Goal: Task Accomplishment & Management: Use online tool/utility

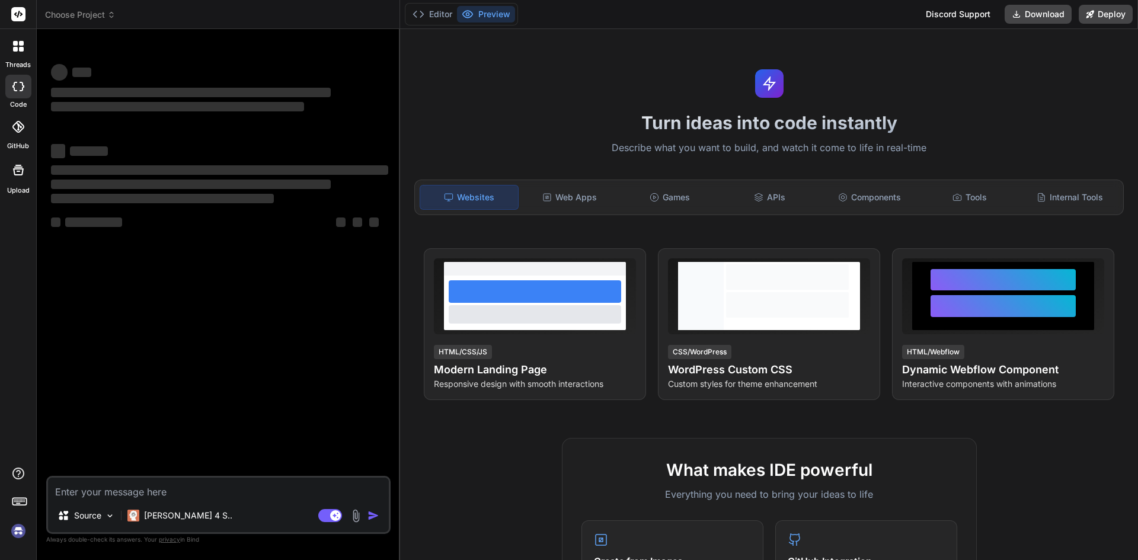
type textarea "x"
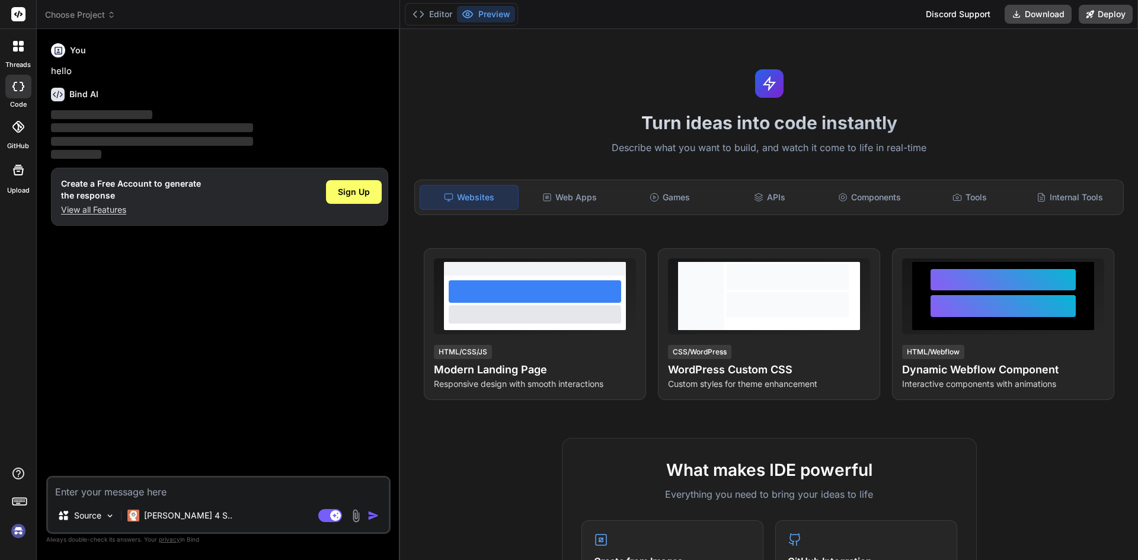
click at [111, 209] on p "View all Features" at bounding box center [131, 210] width 140 height 12
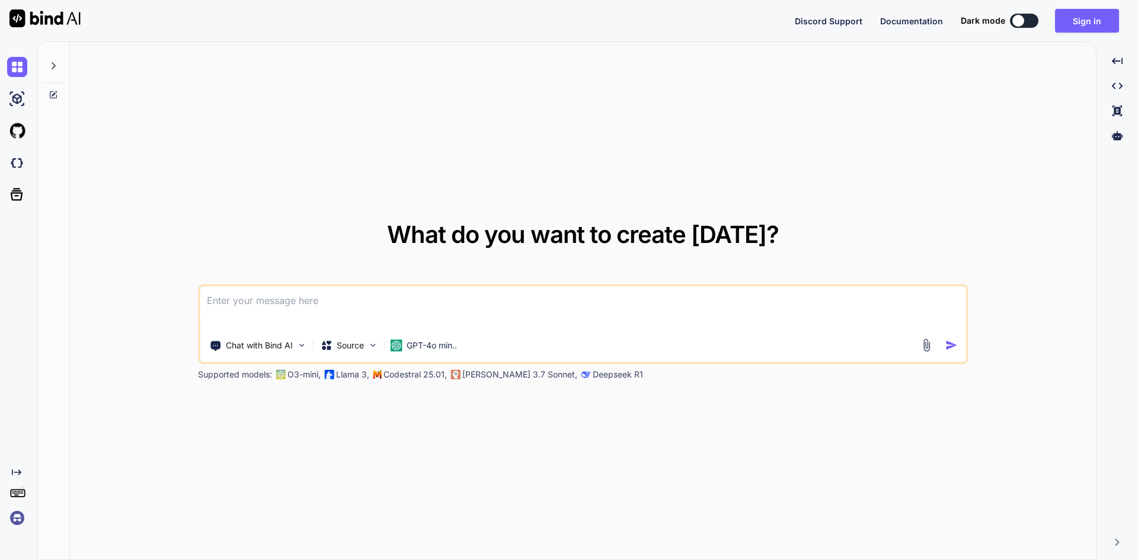
click at [270, 316] on textarea at bounding box center [583, 308] width 766 height 44
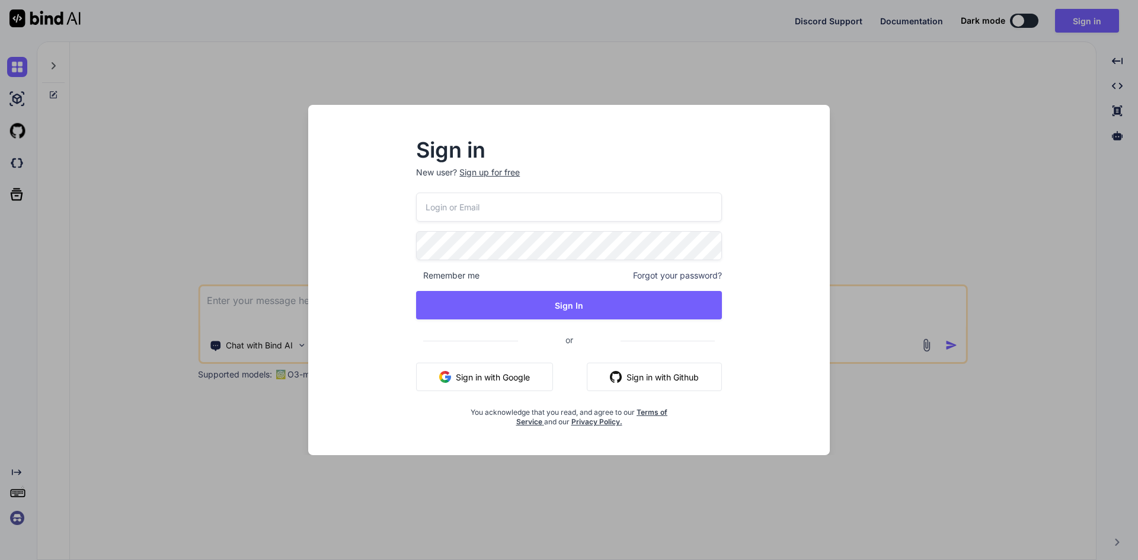
click at [482, 197] on input "email" at bounding box center [569, 207] width 306 height 29
type input "[EMAIL_ADDRESS][DOMAIN_NAME]"
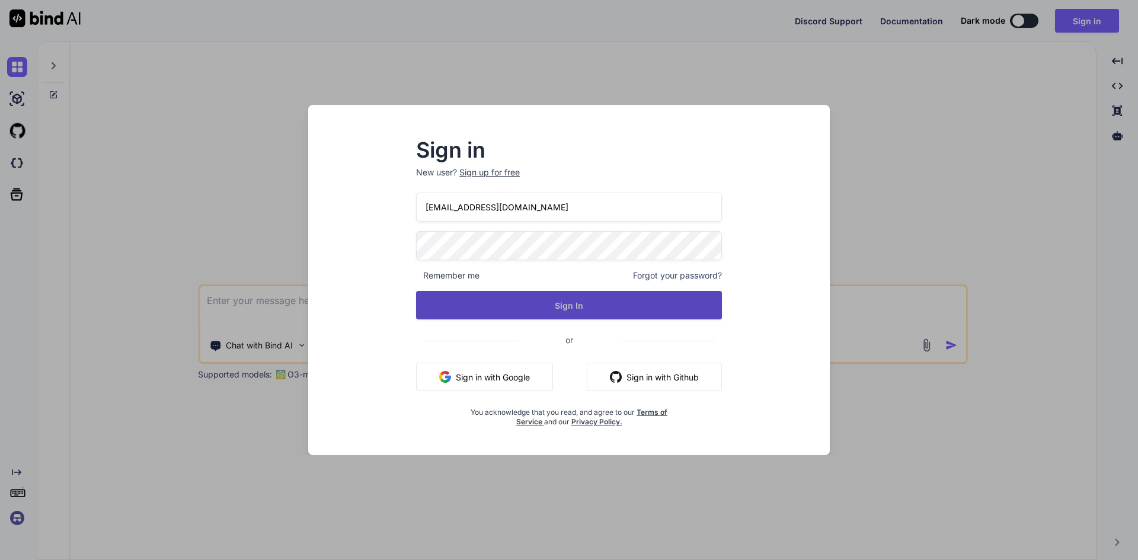
click at [543, 294] on button "Sign In" at bounding box center [569, 305] width 306 height 28
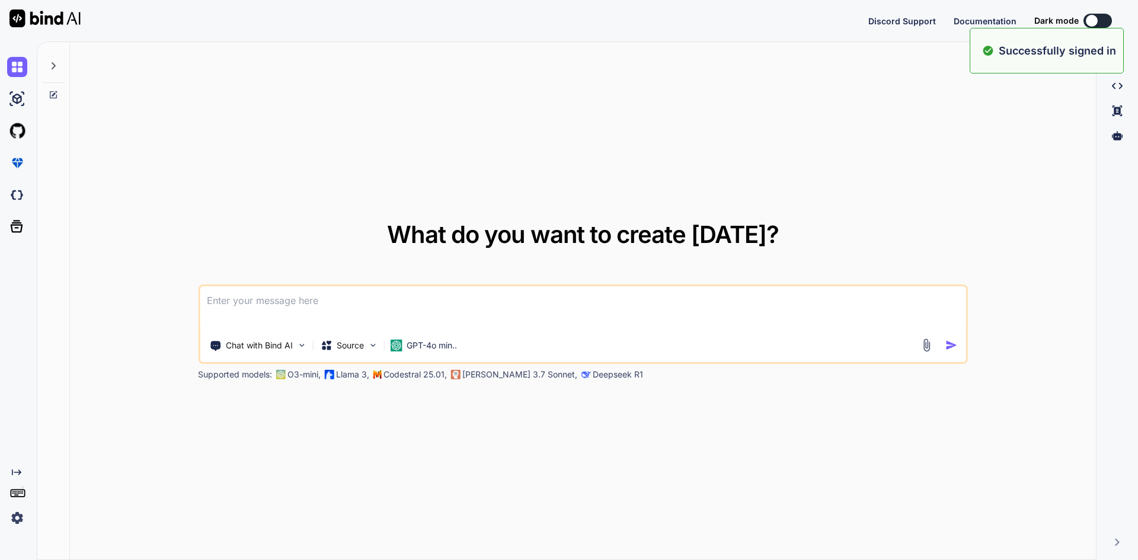
type textarea "x"
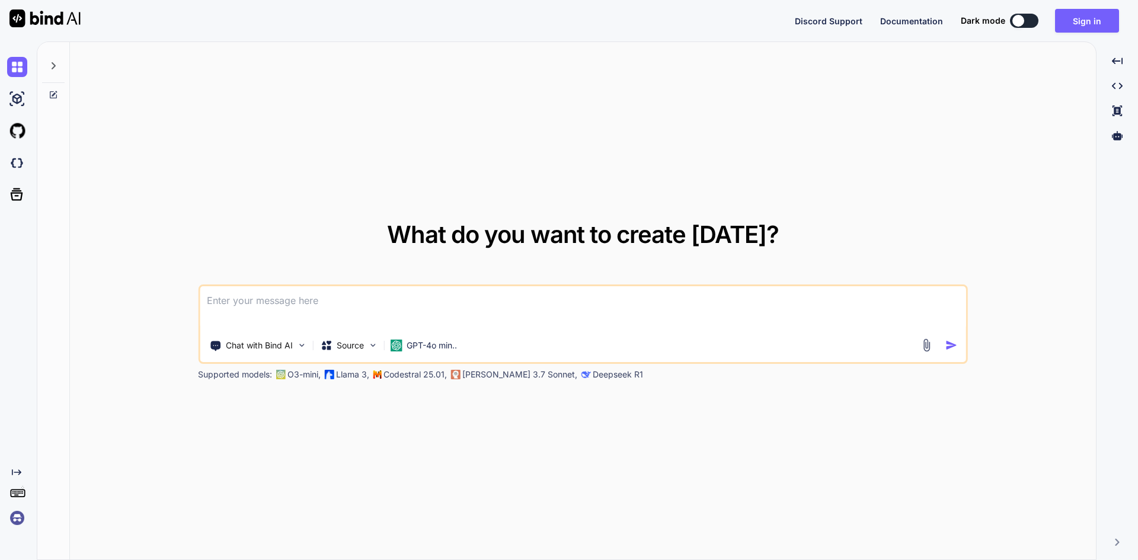
click at [389, 299] on textarea at bounding box center [583, 308] width 766 height 44
paste textarea
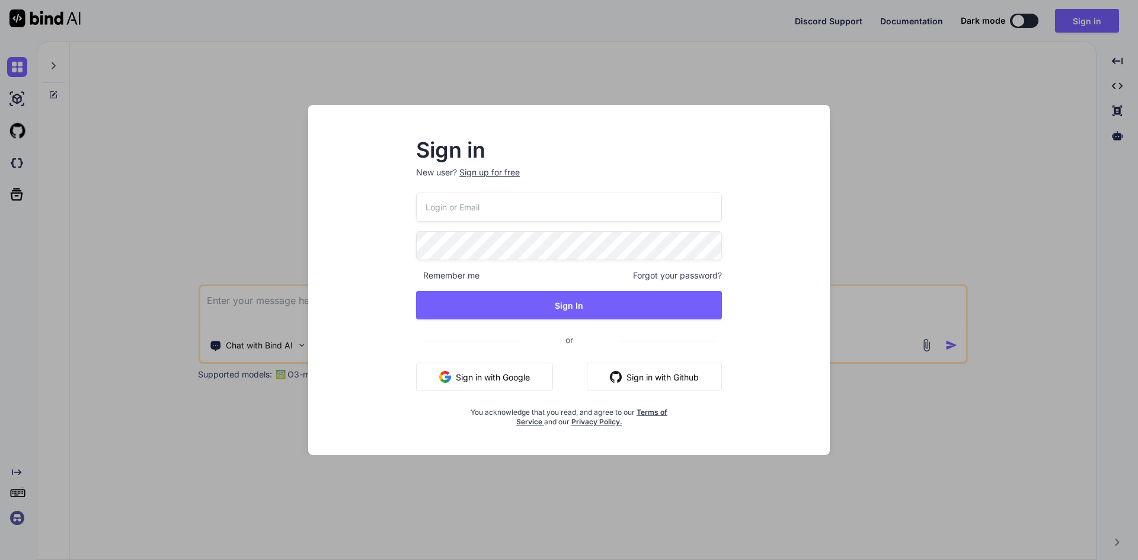
click at [472, 213] on input "email" at bounding box center [569, 207] width 306 height 29
type input "[EMAIL_ADDRESS][DOMAIN_NAME]"
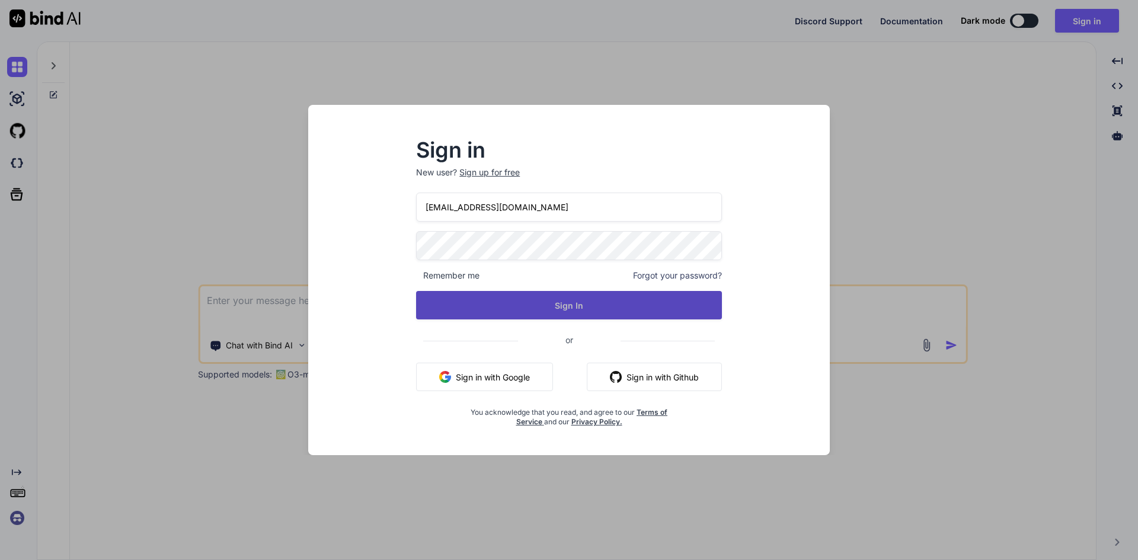
click at [546, 302] on button "Sign In" at bounding box center [569, 305] width 306 height 28
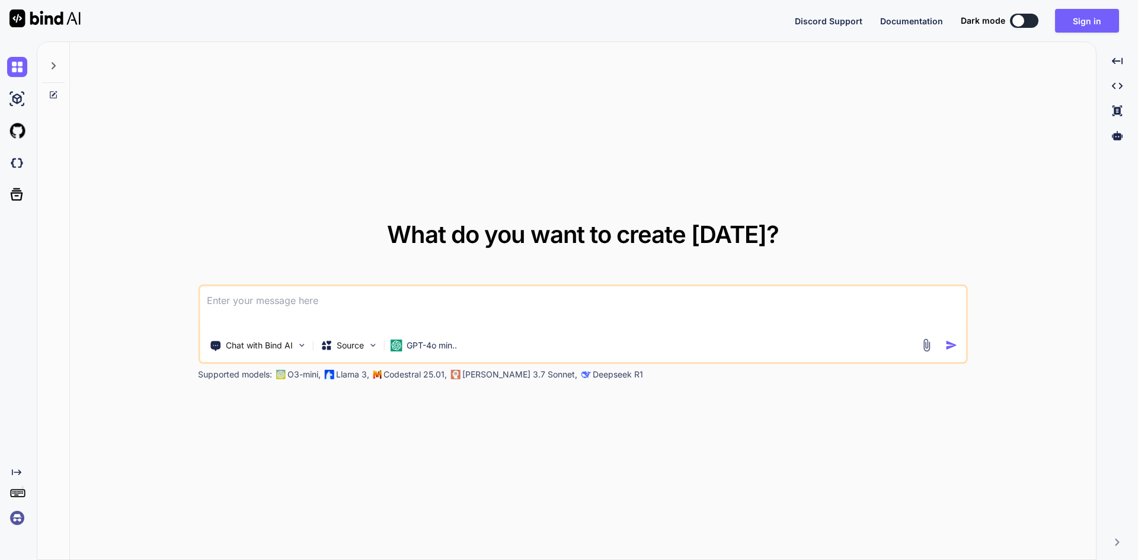
click at [297, 296] on textarea at bounding box center [583, 308] width 766 height 44
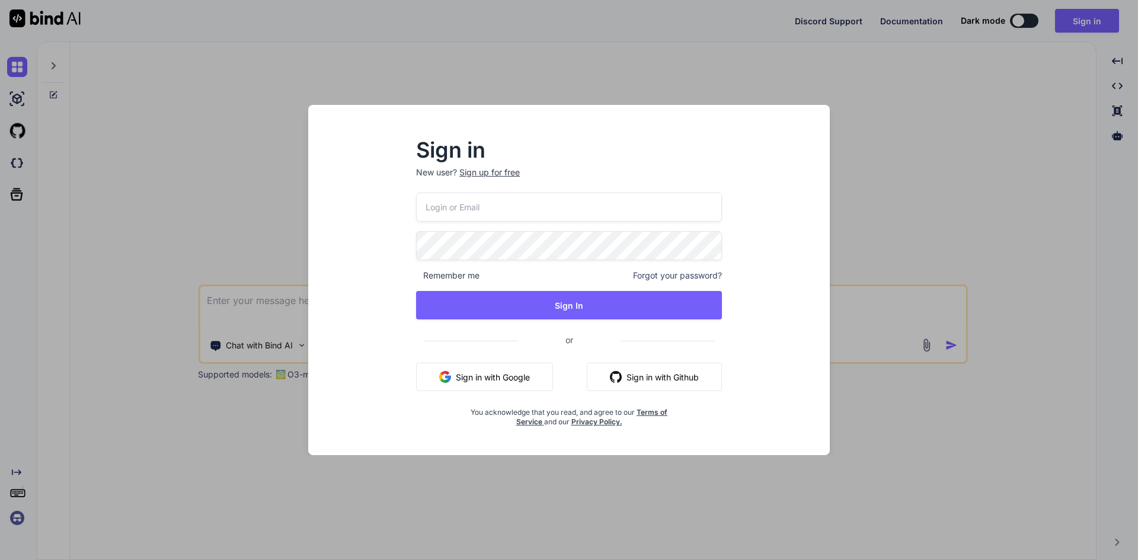
drag, startPoint x: 461, startPoint y: 194, endPoint x: 466, endPoint y: 199, distance: 7.1
click at [466, 199] on input "email" at bounding box center [569, 207] width 306 height 29
type input "A"
type input "aitech@yopmail.com"
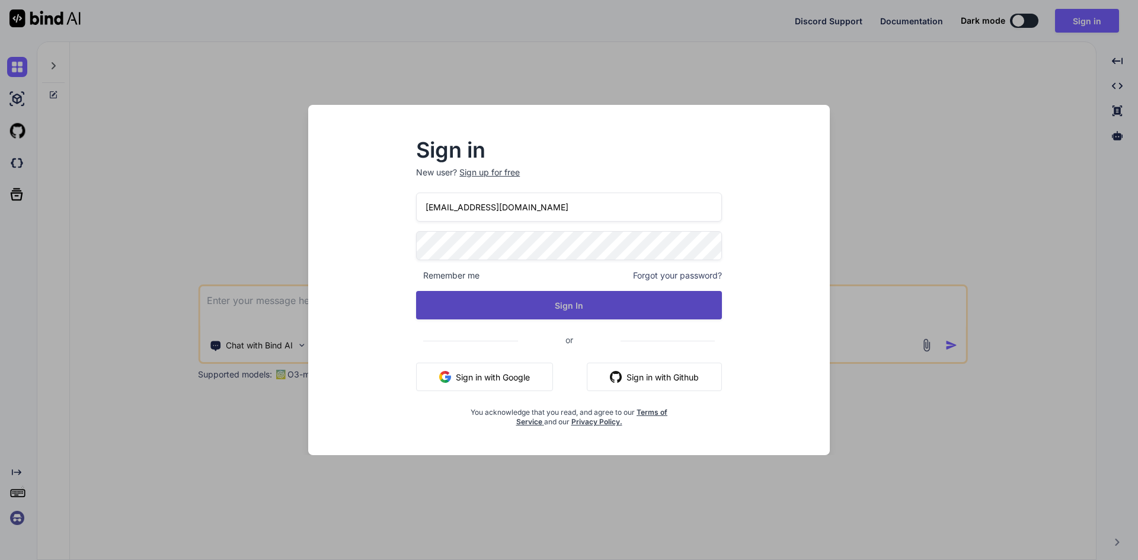
click at [512, 303] on button "Sign In" at bounding box center [569, 305] width 306 height 28
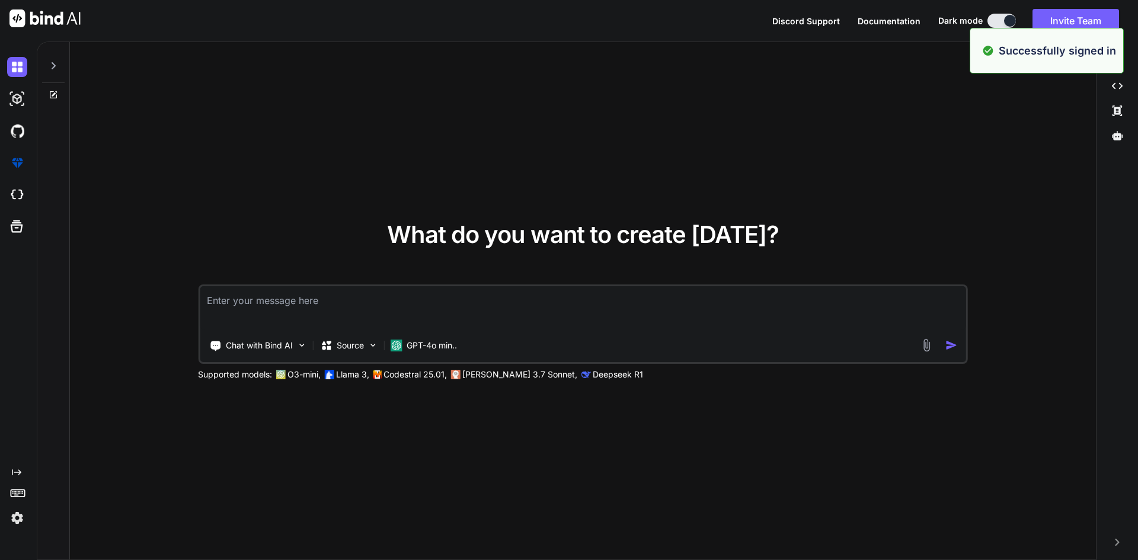
type textarea "x"
click at [359, 311] on textarea at bounding box center [583, 308] width 766 height 44
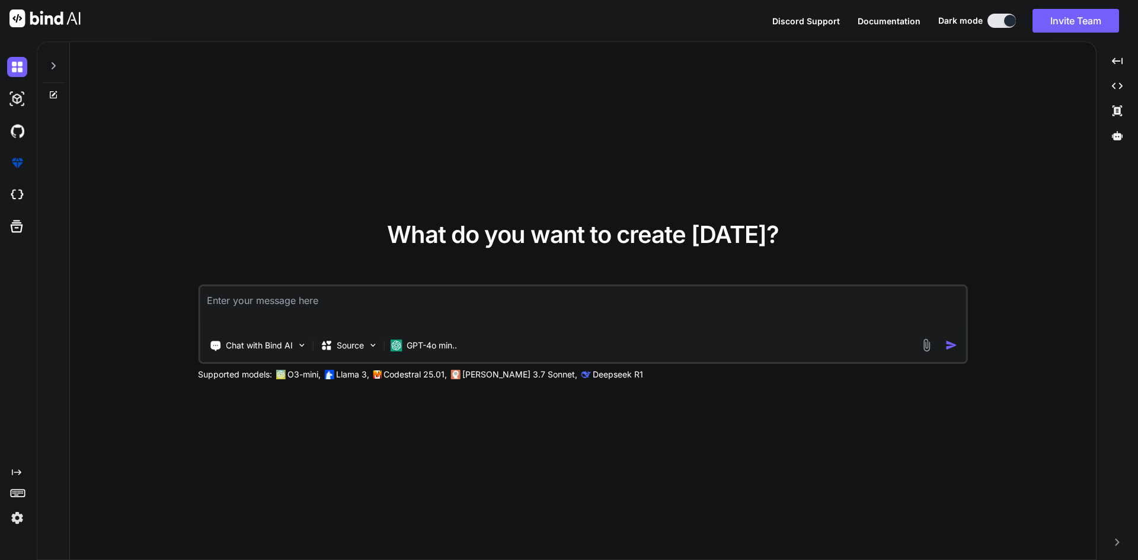
type textarea "c"
type textarea "x"
type textarea "cr"
type textarea "x"
type textarea "cre"
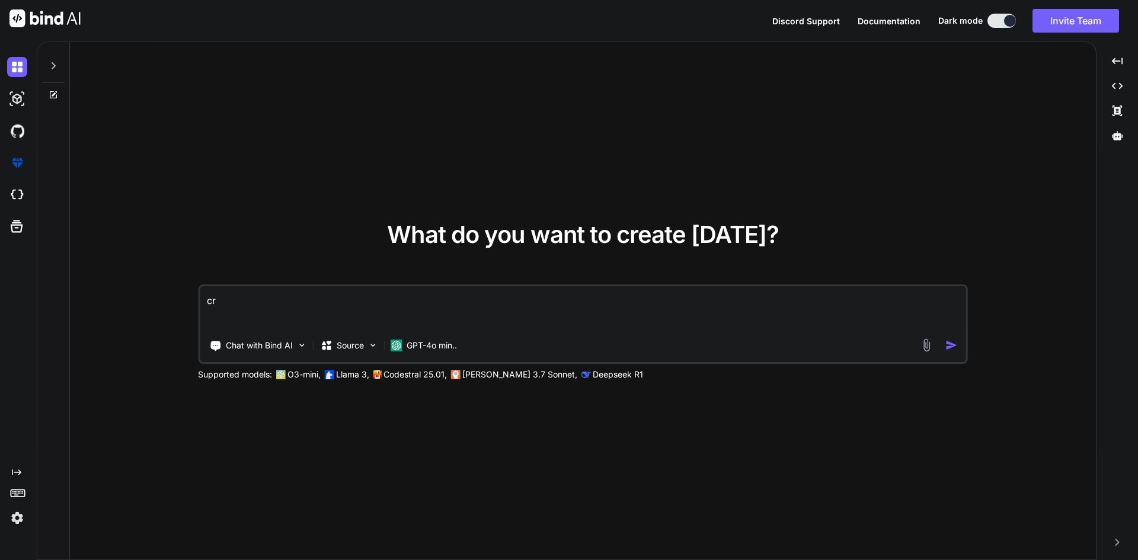
type textarea "x"
type textarea "crea"
type textarea "x"
type textarea "creat"
type textarea "x"
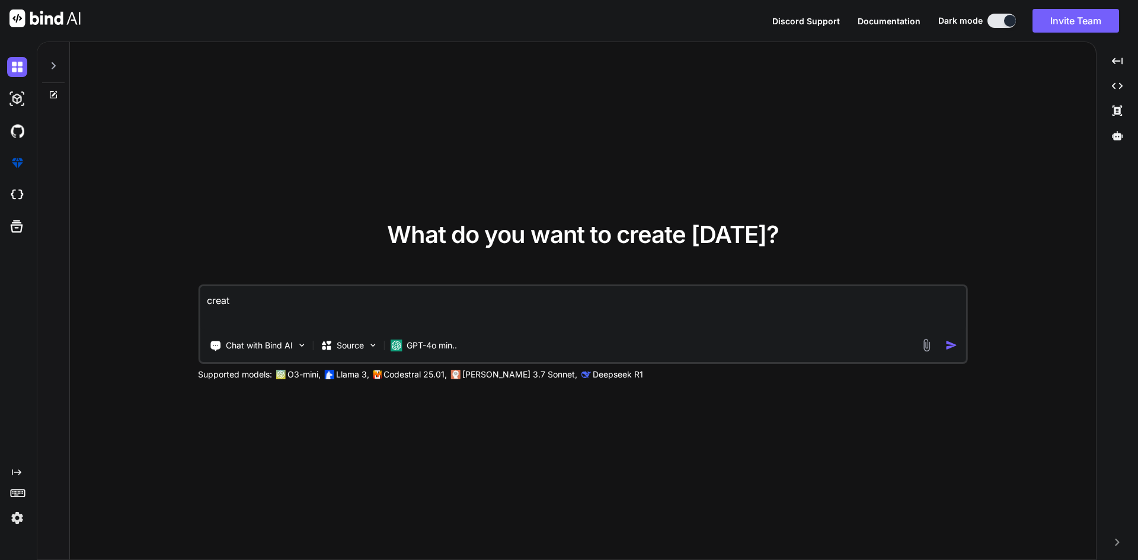
type textarea "create"
type textarea "x"
type textarea "create"
type textarea "x"
type textarea "create b"
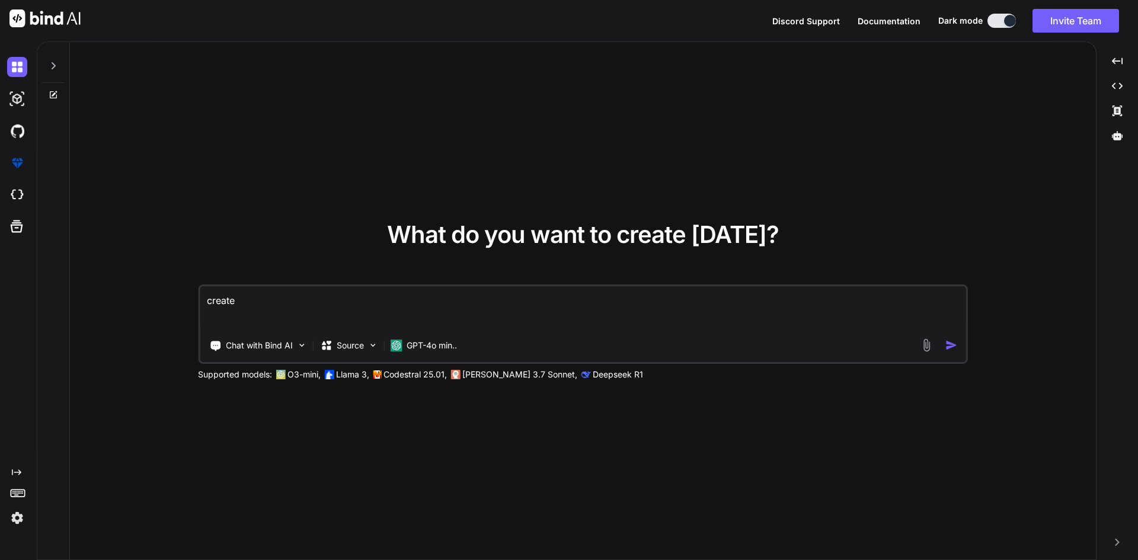
type textarea "x"
type textarea "create be"
type textarea "x"
type textarea "create bel"
type textarea "x"
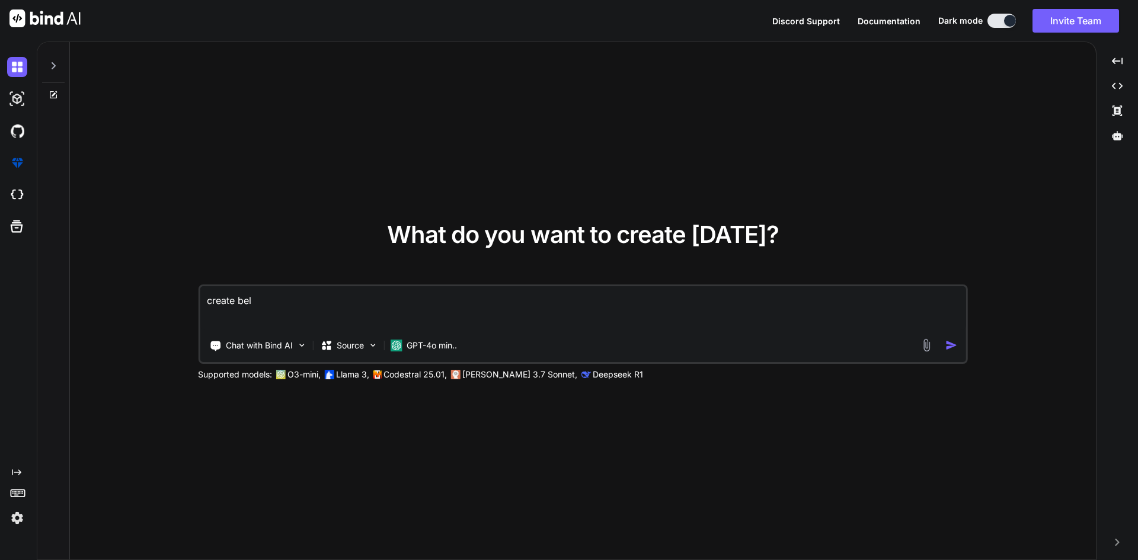
type textarea "create belo"
type textarea "x"
type textarea "create below"
type textarea "x"
type textarea "create below"
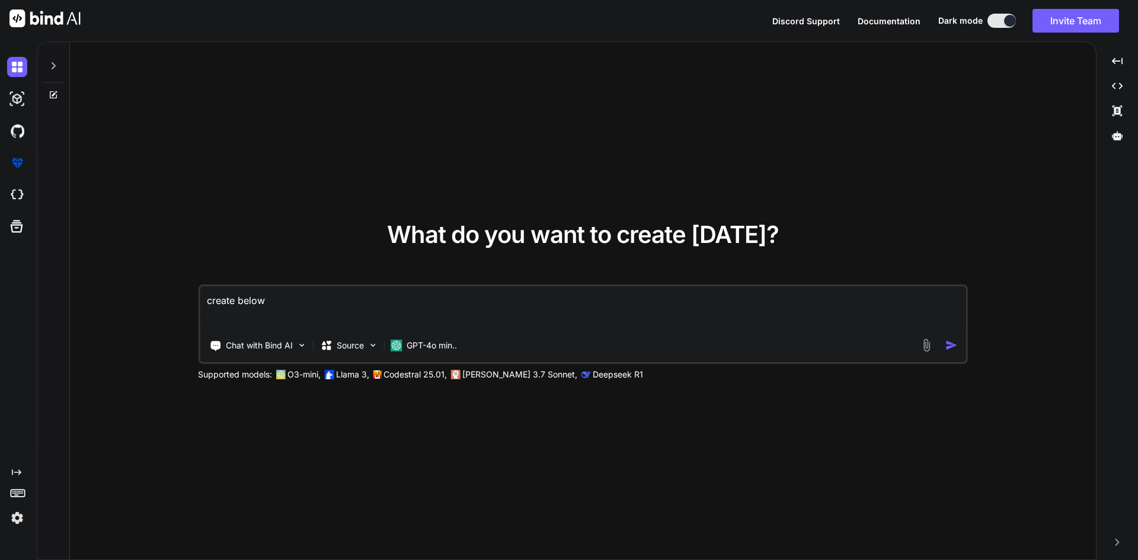
type textarea "x"
type textarea "create below"
type textarea "x"
type textarea "create belo"
type textarea "x"
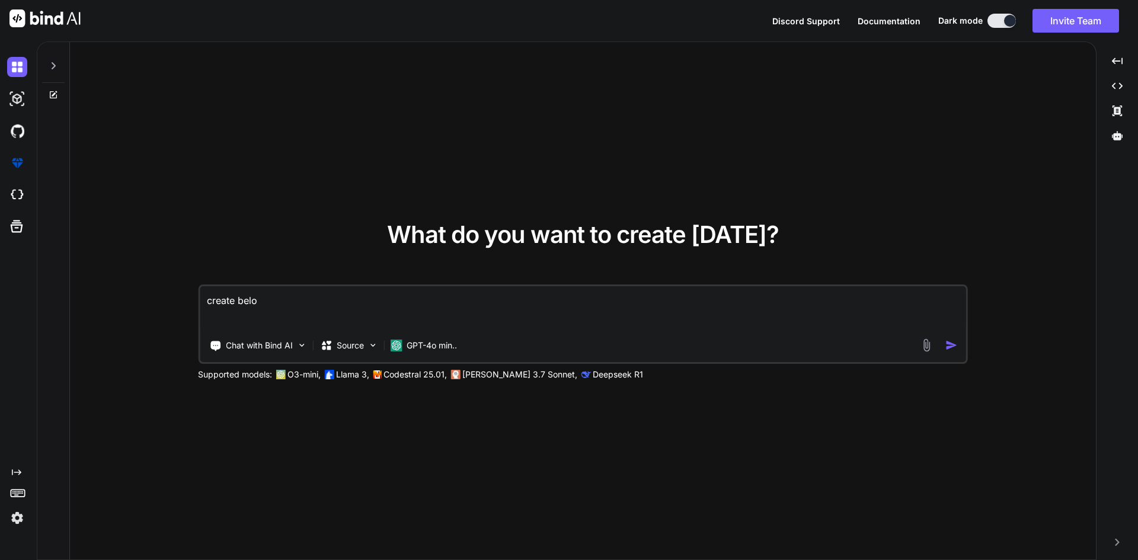
type textarea "create bel"
type textarea "x"
type textarea "create be"
type textarea "x"
type textarea "create b"
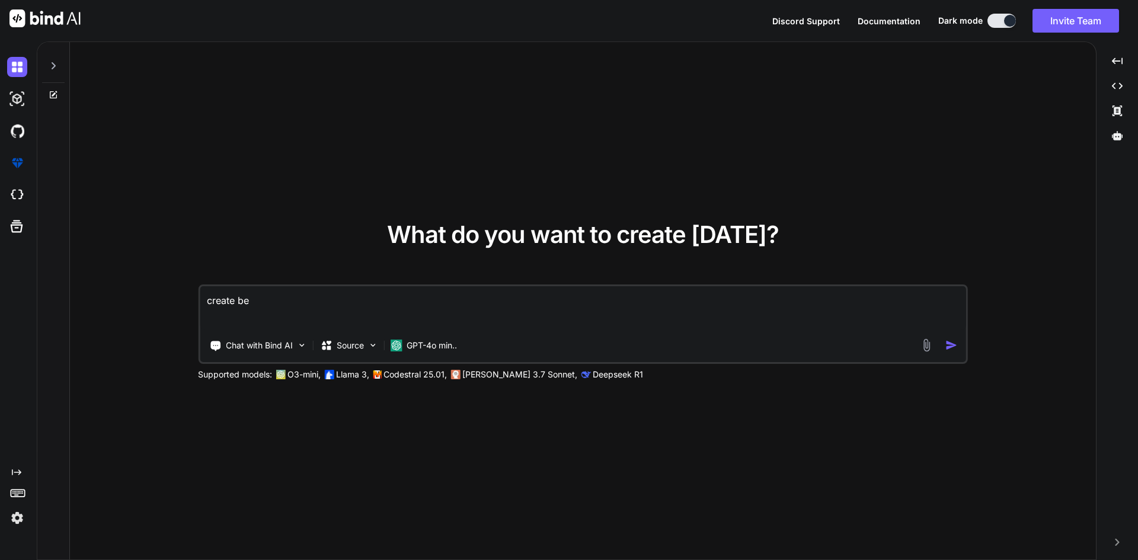
type textarea "x"
type textarea "create"
type textarea "x"
type textarea "create"
type textarea "x"
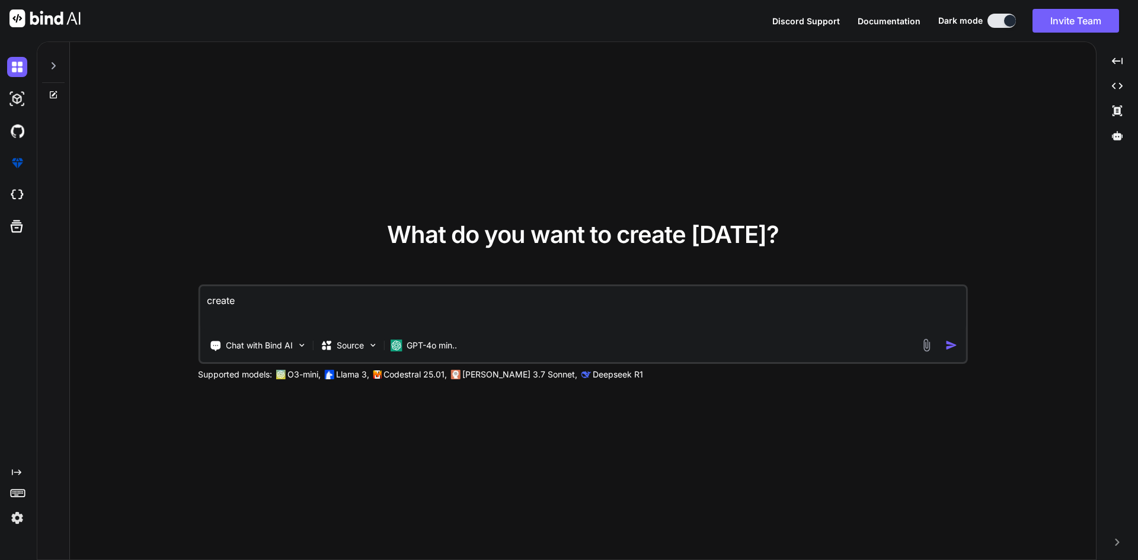
type textarea "creat"
type textarea "x"
type textarea "crea"
type textarea "x"
type textarea "cre"
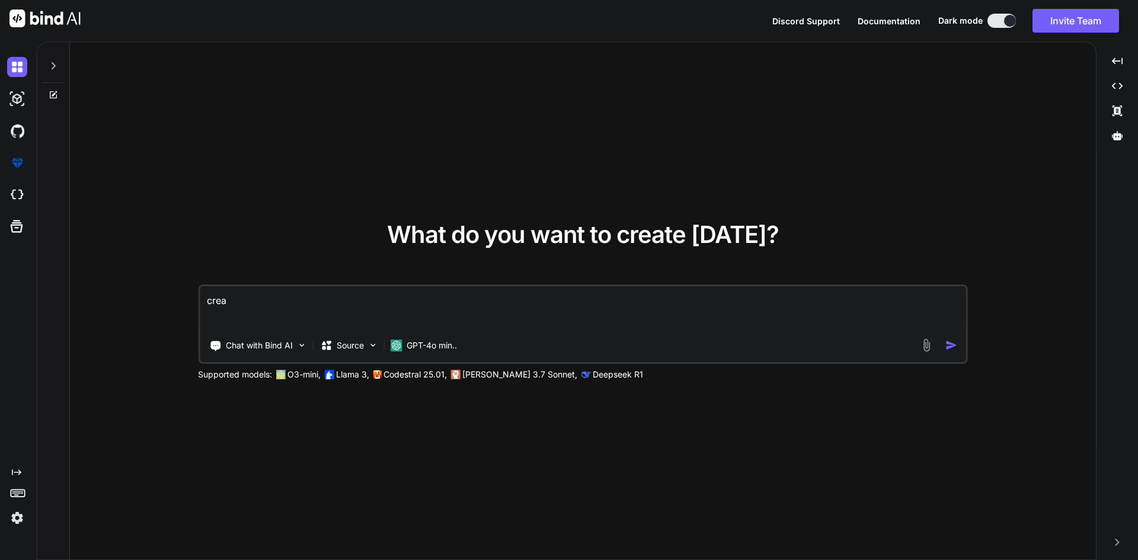
type textarea "x"
type textarea "cr"
type textarea "x"
type textarea "c"
type textarea "x"
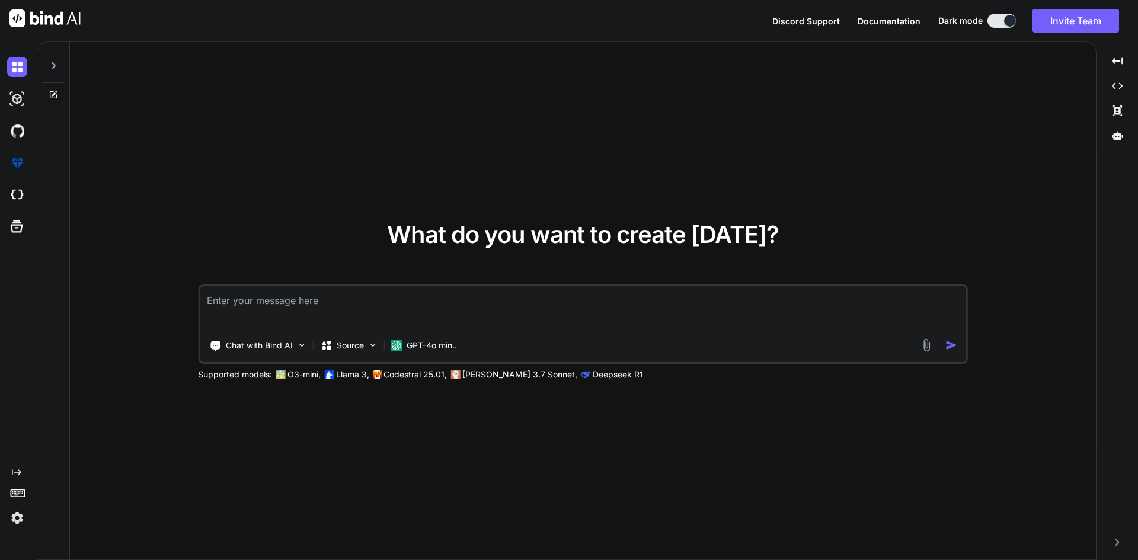
type textarea "x"
type textarea "c"
type textarea "x"
type textarea "co"
type textarea "x"
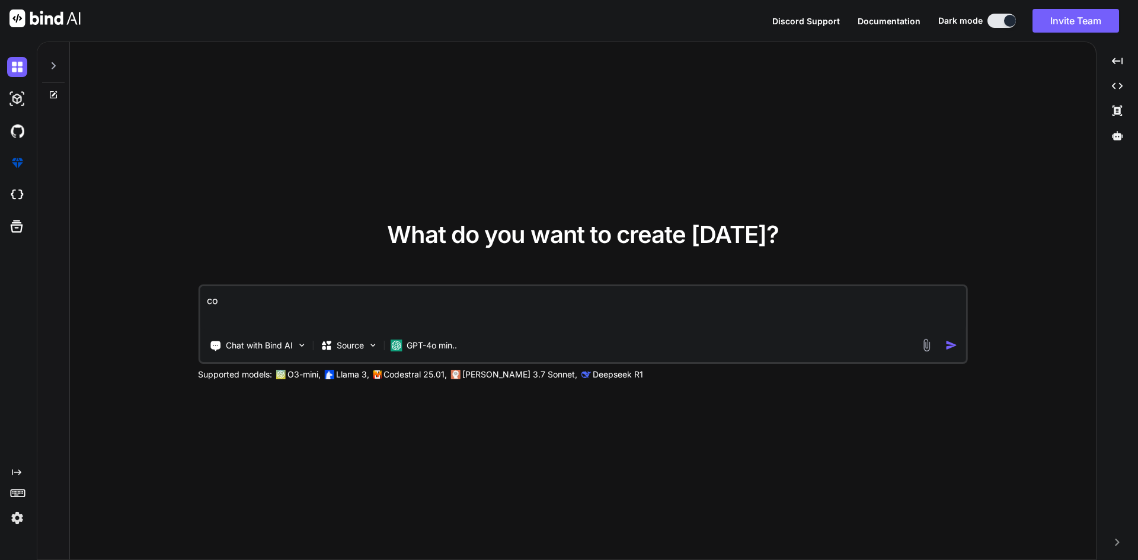
type textarea "cor"
type textarea "x"
type textarea "corr"
type textarea "x"
type textarea "corre"
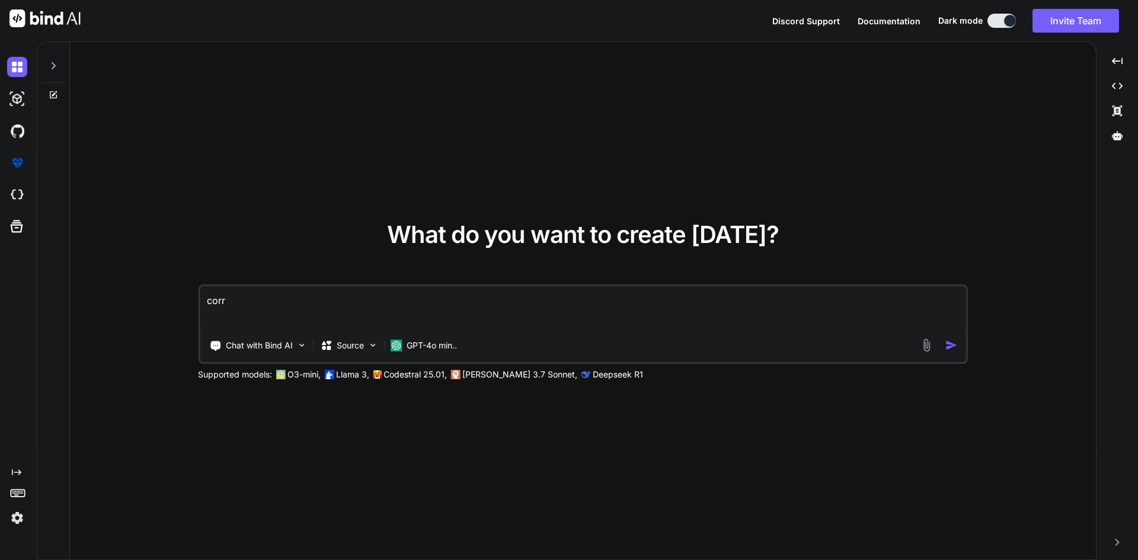
type textarea "x"
type textarea "correc"
type textarea "x"
type textarea "correcr"
type textarea "x"
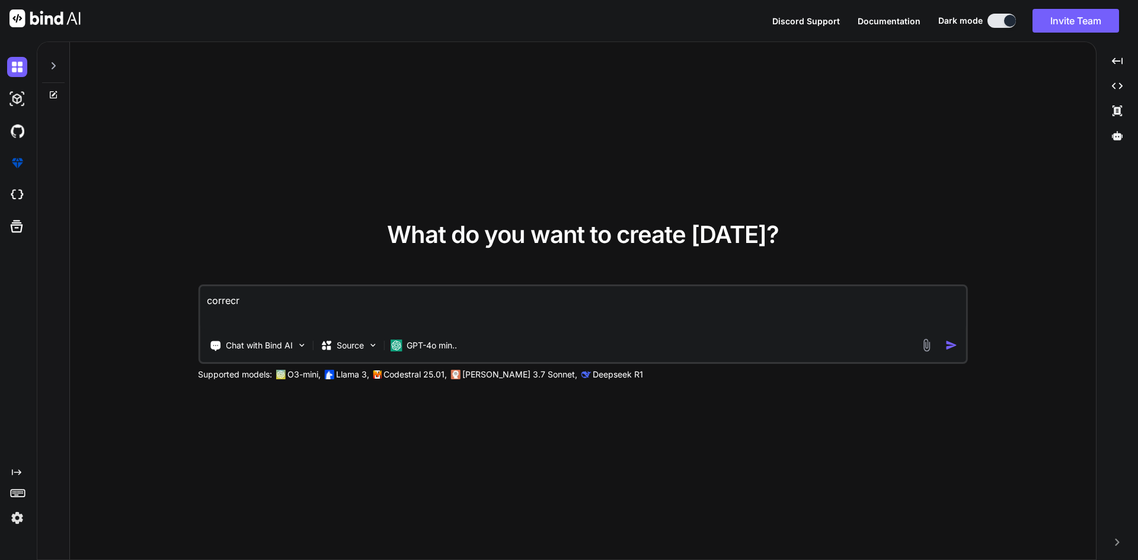
type textarea "correcr"
type textarea "x"
type textarea "correcr"
type textarea "x"
type textarea "correc"
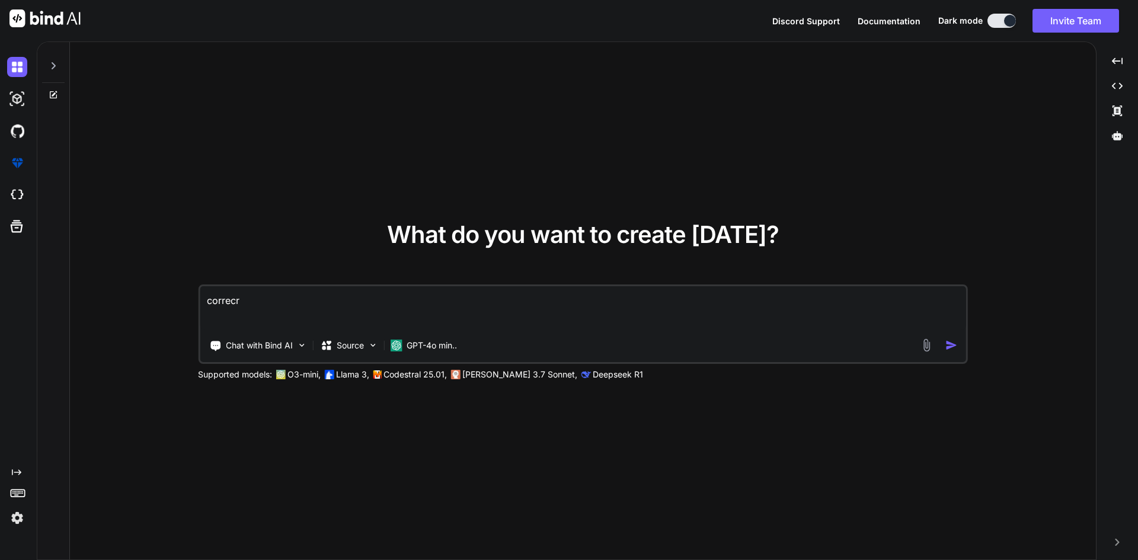
type textarea "x"
type textarea "corre"
type textarea "x"
type textarea "correc"
type textarea "x"
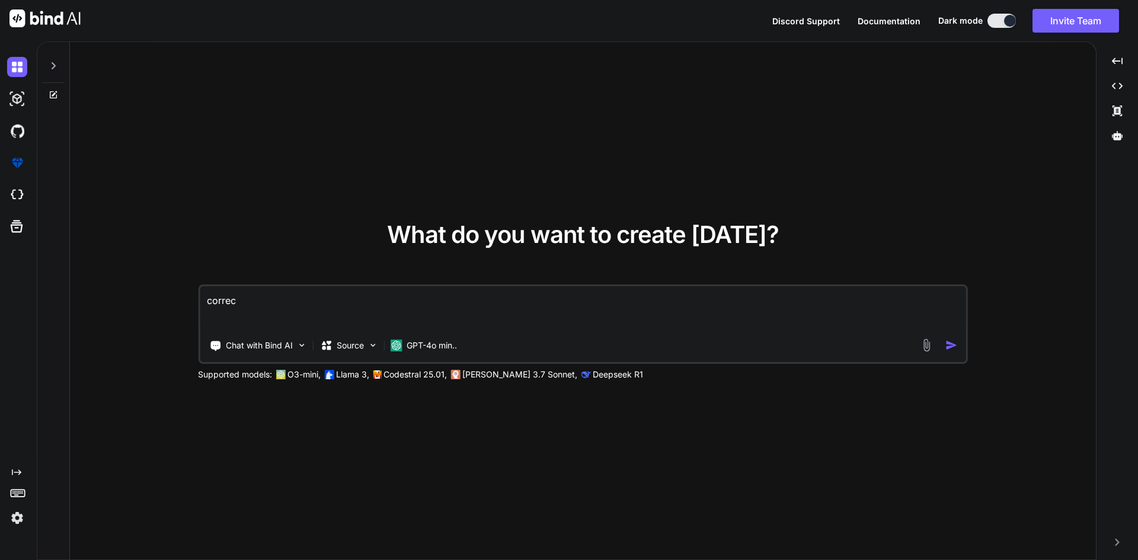
type textarea "correct"
type textarea "x"
type textarea "correct"
type textarea "x"
type textarea "correct b"
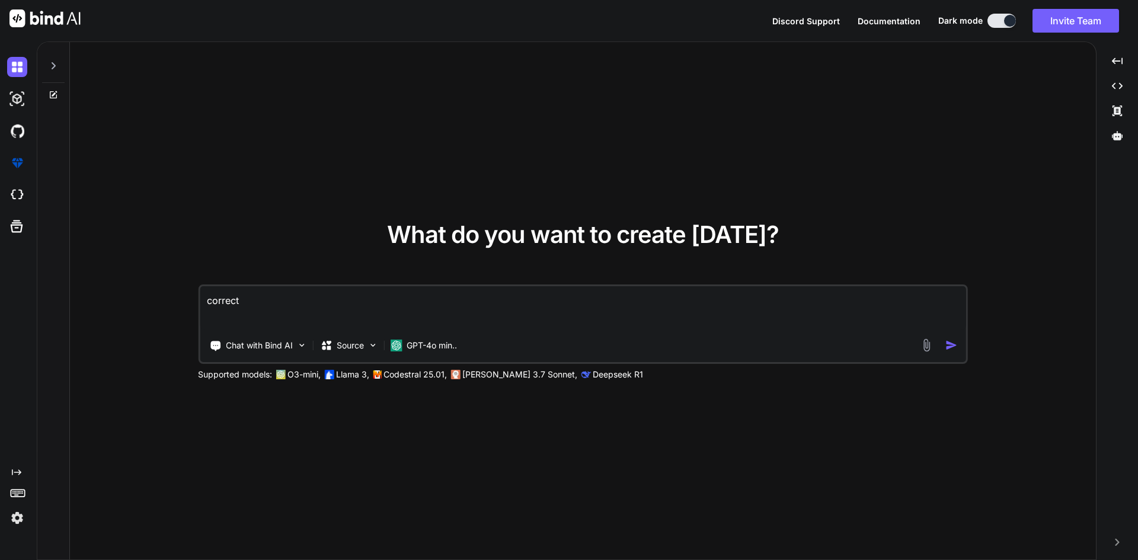
type textarea "x"
type textarea "correct be"
type textarea "x"
type textarea "correct bel"
type textarea "x"
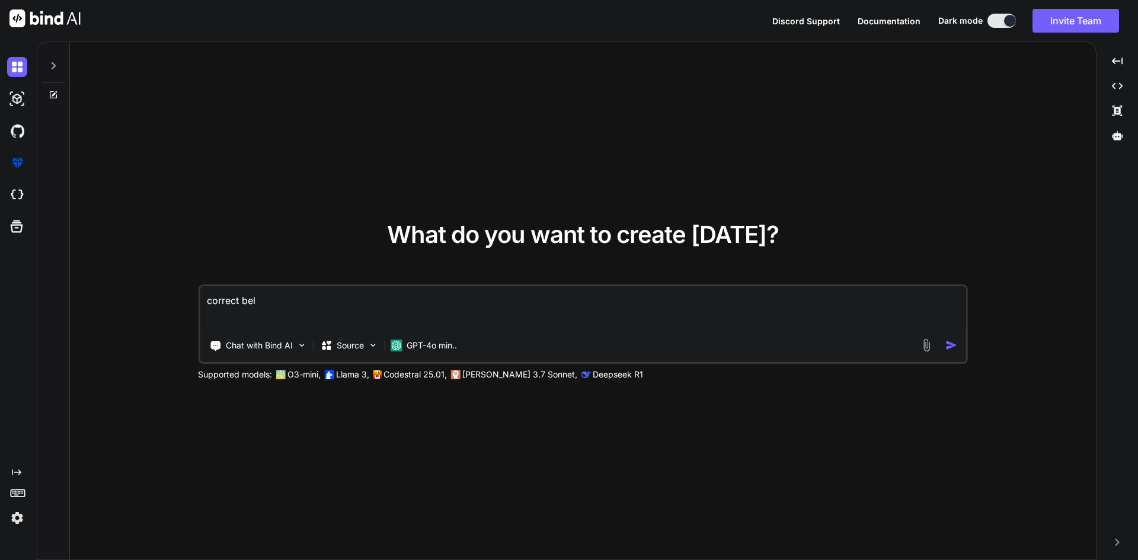
type textarea "correct belo"
type textarea "x"
type textarea "correct below"
type textarea "x"
type textarea "correct below"
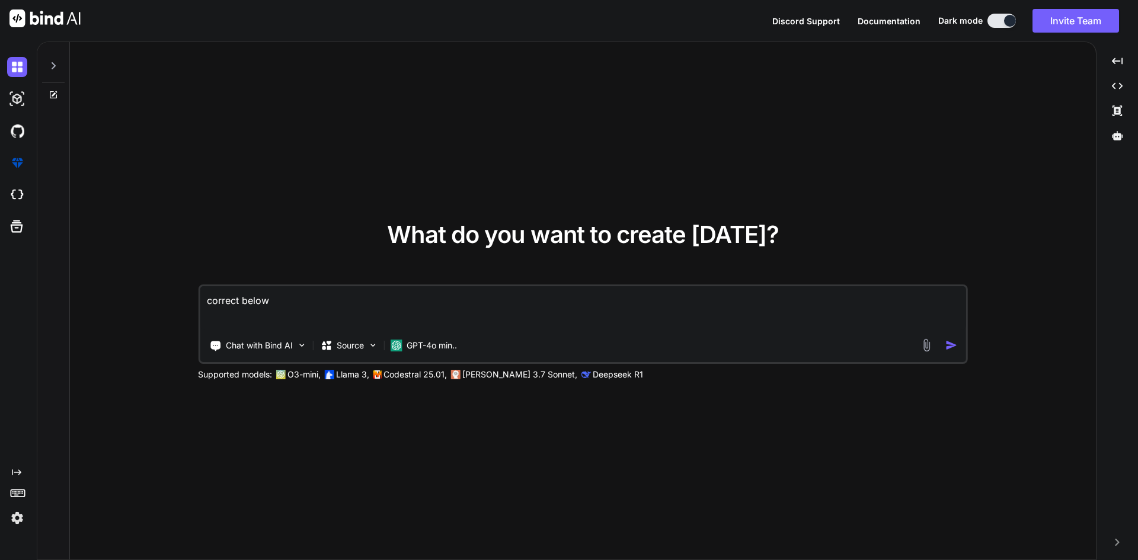
type textarea "x"
type textarea "correct below t"
type textarea "x"
type textarea "correct below tr"
type textarea "x"
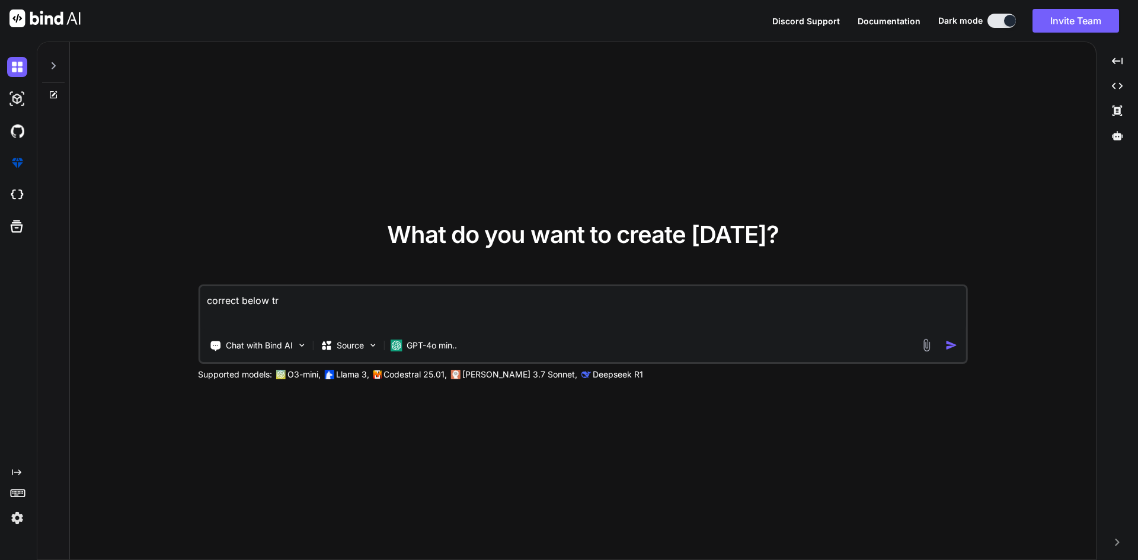
type textarea "correct below tra"
type textarea "x"
type textarea "correct below tran"
type textarea "x"
type textarea "correct below trans"
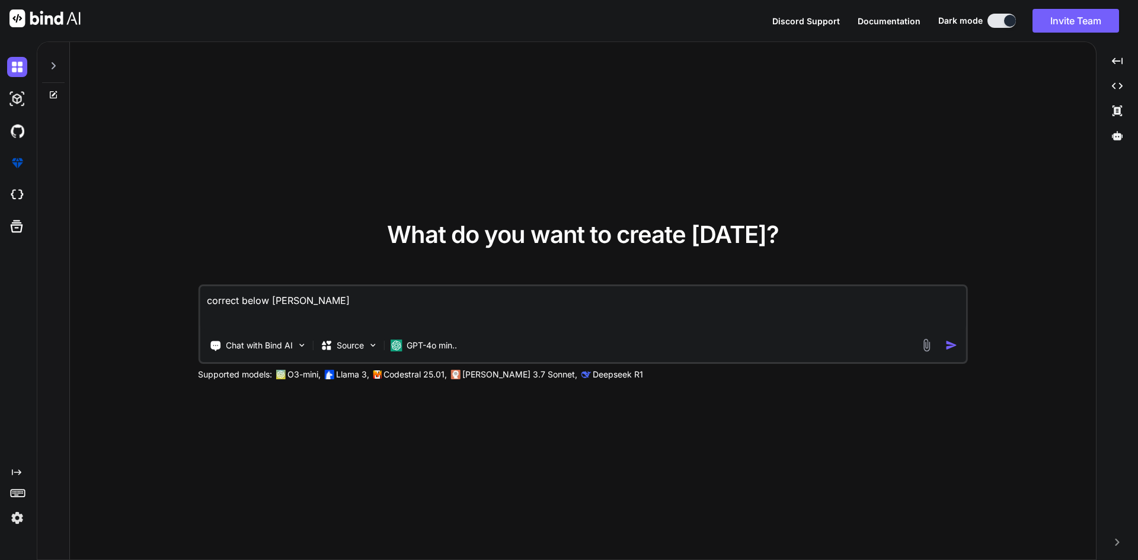
type textarea "x"
type textarea "correct below transl"
type textarea "x"
type textarea "correct below transla"
type textarea "x"
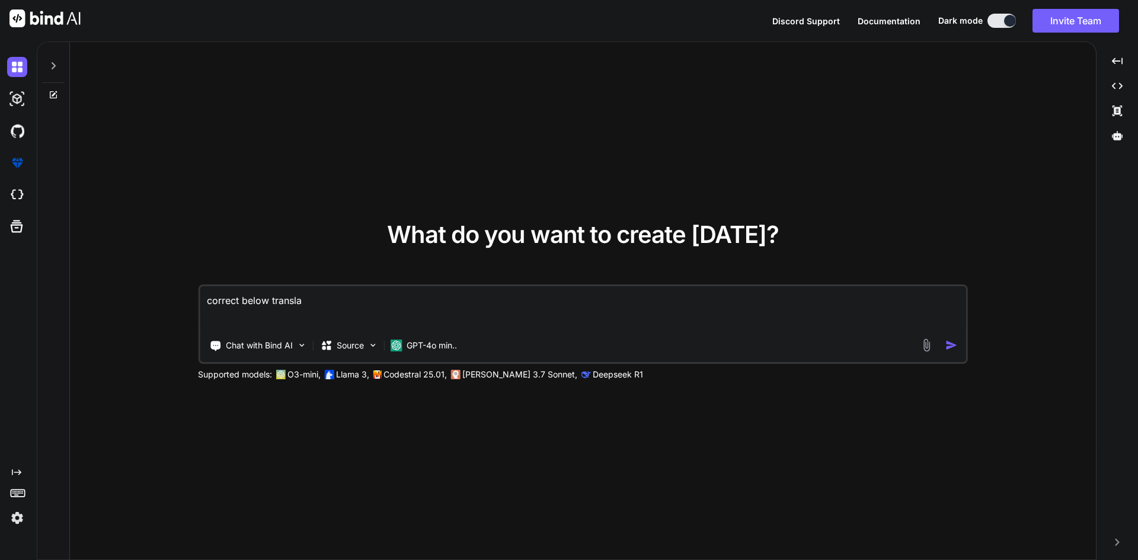
type textarea "correct below translat"
type textarea "x"
type textarea "correct below translati"
type textarea "x"
type textarea "correct below translatio"
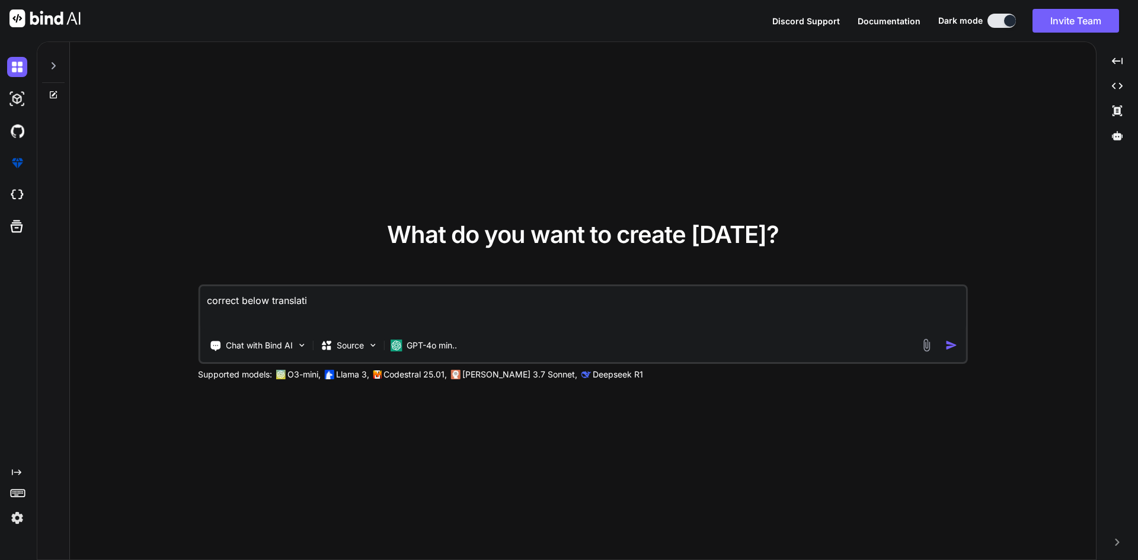
type textarea "x"
type textarea "correct below translation"
type textarea "x"
type textarea "correct below translation"
type textarea "x"
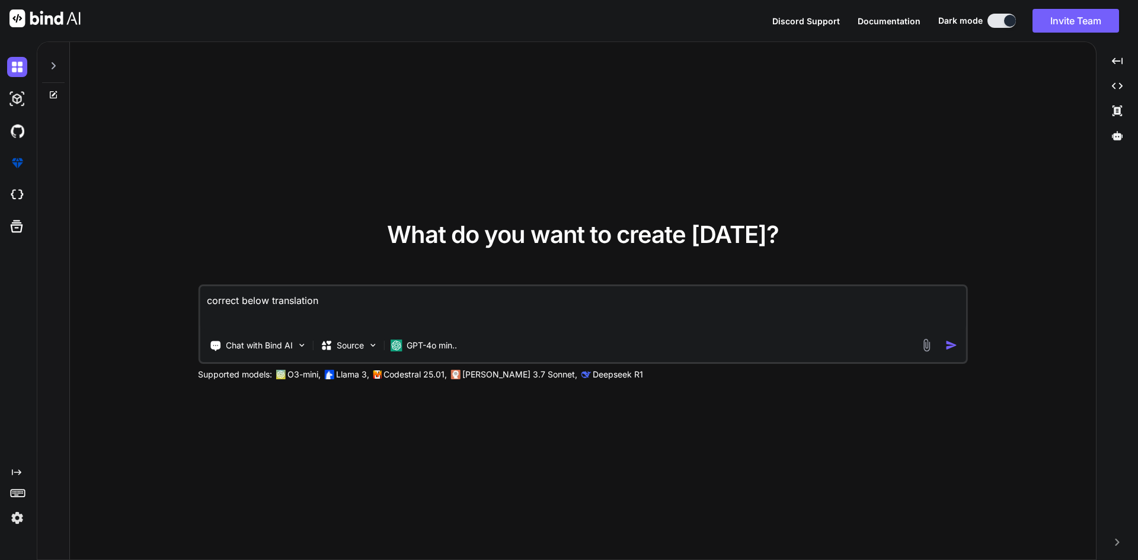
type textarea "correct below translation t"
type textarea "x"
type textarea "correct below translation to"
type textarea "x"
type textarea "correct below translation to"
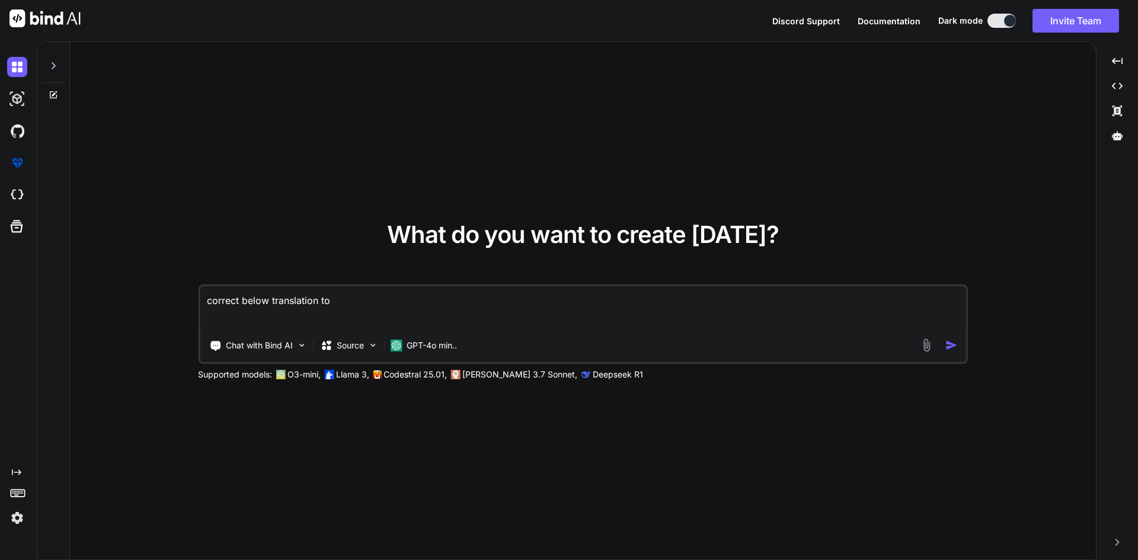
type textarea "x"
type textarea "correct below translation to u"
type textarea "x"
type textarea "correct below translation to up"
type textarea "x"
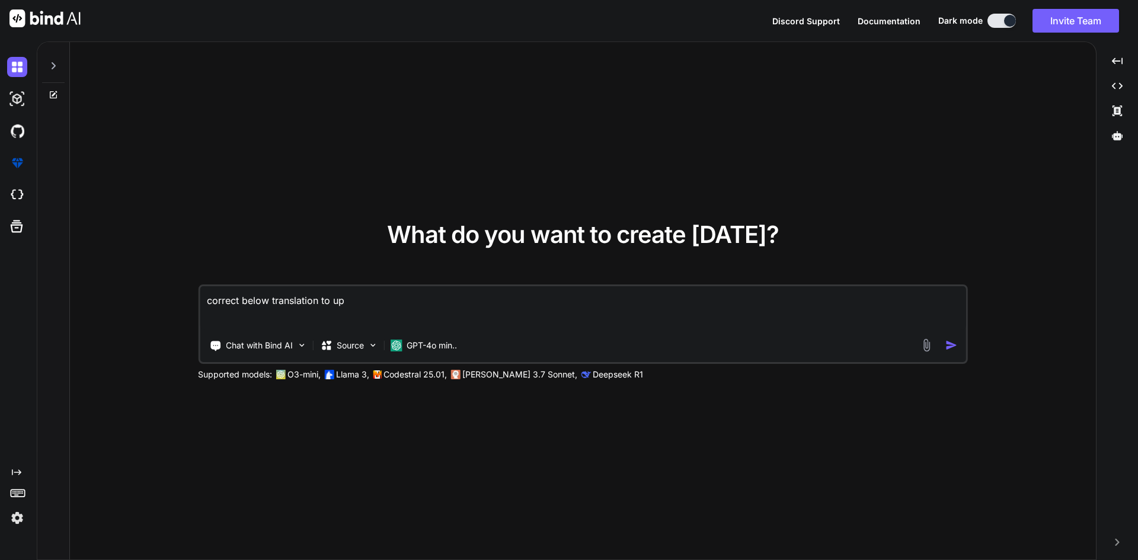
type textarea "correct below translation to upa"
type textarea "x"
type textarea "correct below translation to upad"
type textarea "x"
type textarea "correct below translation to upadt"
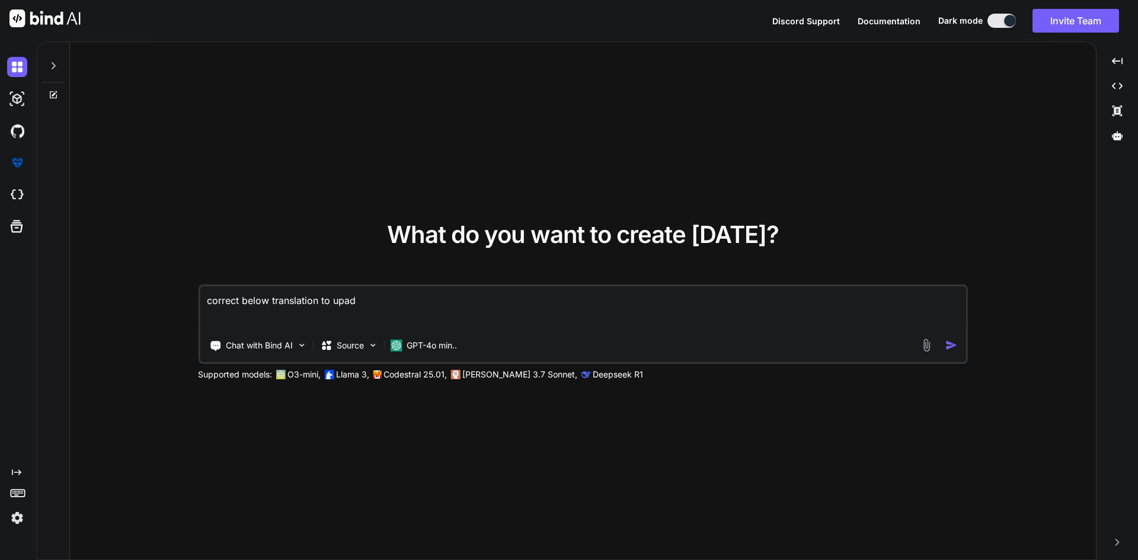
type textarea "x"
type textarea "correct below translation to upadte"
type textarea "x"
type textarea "correct below translation to upadte"
type textarea "x"
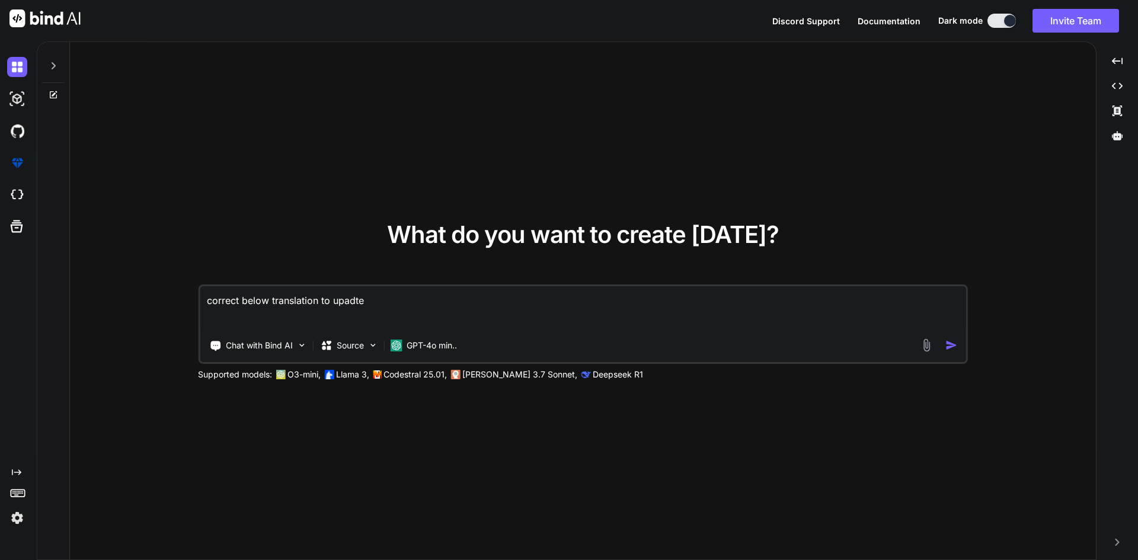
type textarea "correct below translation to upadte f"
type textarea "x"
type textarea "correct below translation to upadte fo"
type textarea "x"
type textarea "correct below translation to upadte for"
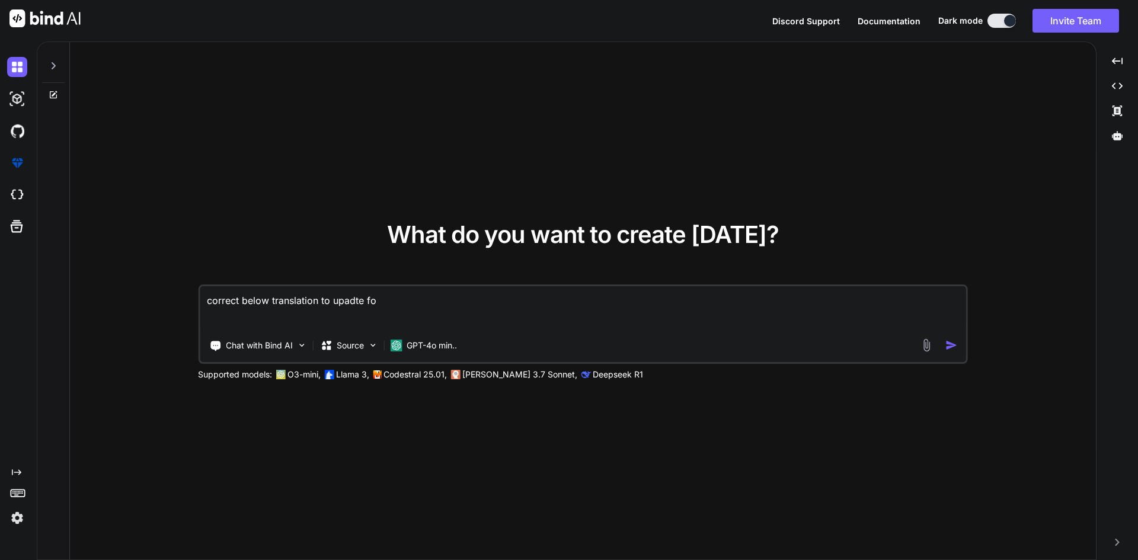
type textarea "x"
type textarea "correct below translation to upadte for"
type textarea "x"
type textarea "correct below translation to upadte for f"
type textarea "x"
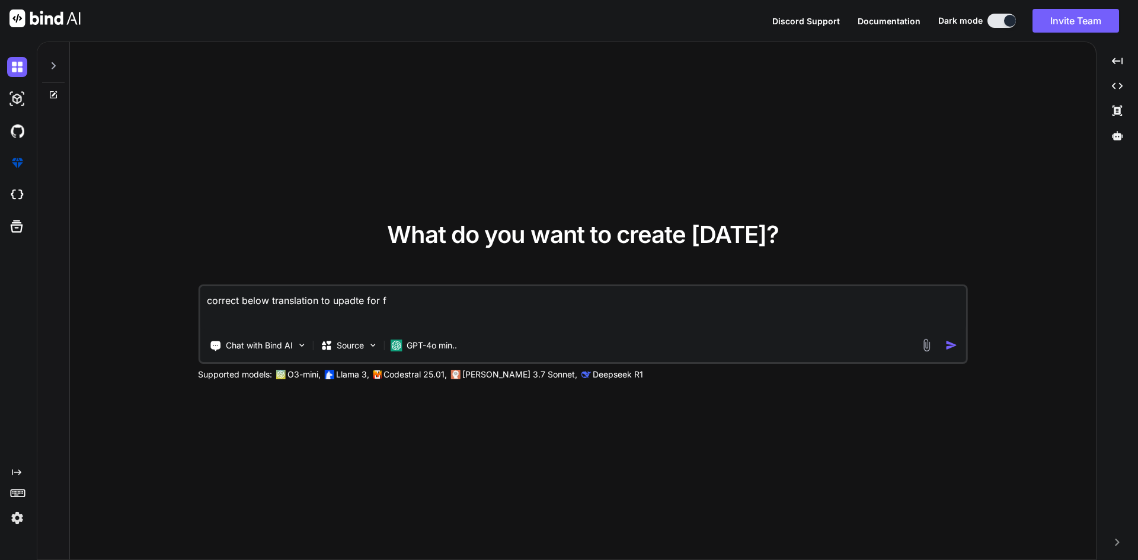
type textarea "correct below translation to upadte for fu"
type textarea "x"
type textarea "correct below translation to upadte for fun"
type textarea "x"
type textarea "correct below translation to upadte for func"
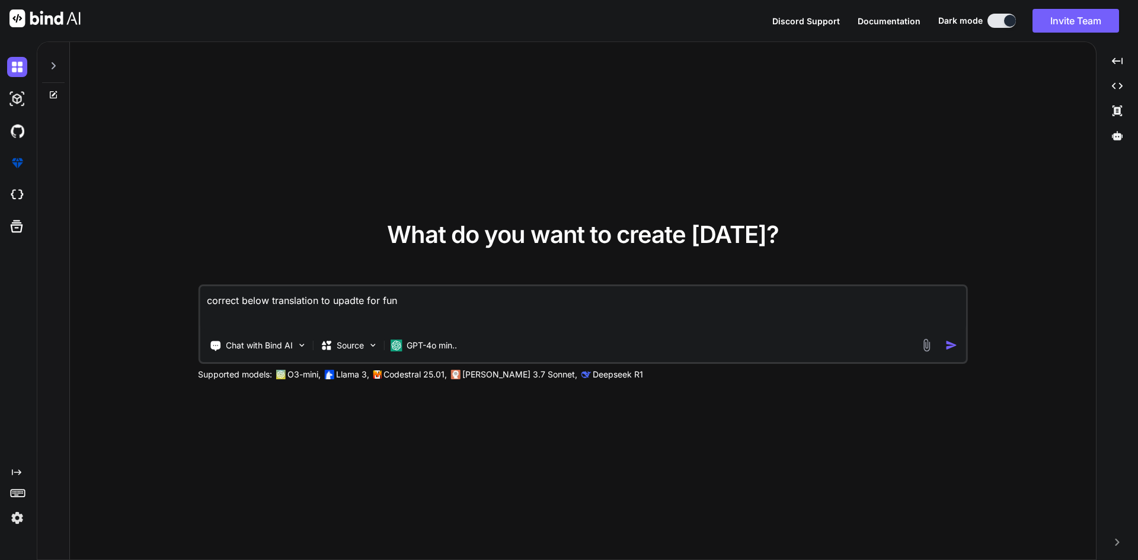
type textarea "x"
type textarea "correct below translation to upadte for funct"
type textarea "x"
type textarea "correct below translation to upadte for functi"
type textarea "x"
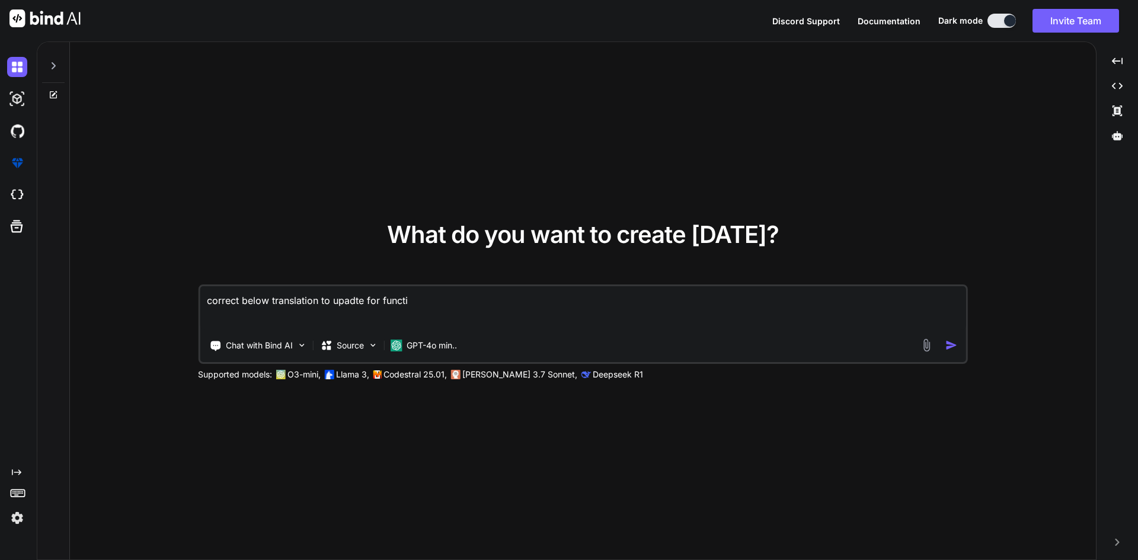
type textarea "correct below translation to upadte for functio"
type textarea "x"
type textarea "correct below translation to upadte for function"
type textarea "x"
type textarea "correct below translation to upadte for functiona"
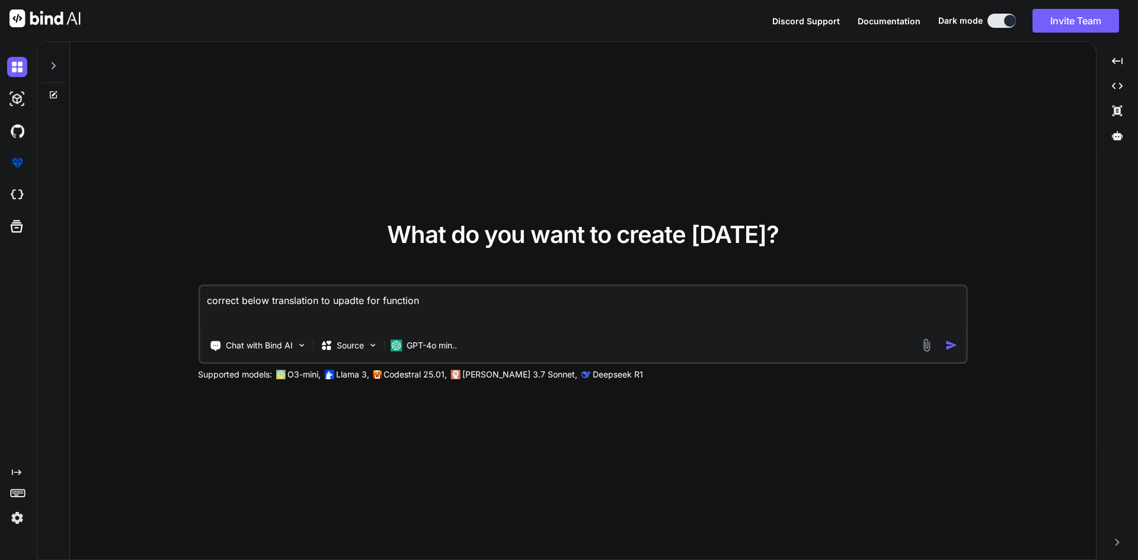
type textarea "x"
type textarea "correct below translation to upadte for functional"
type textarea "x"
type textarea "correct below translation to upadte for functionali"
type textarea "x"
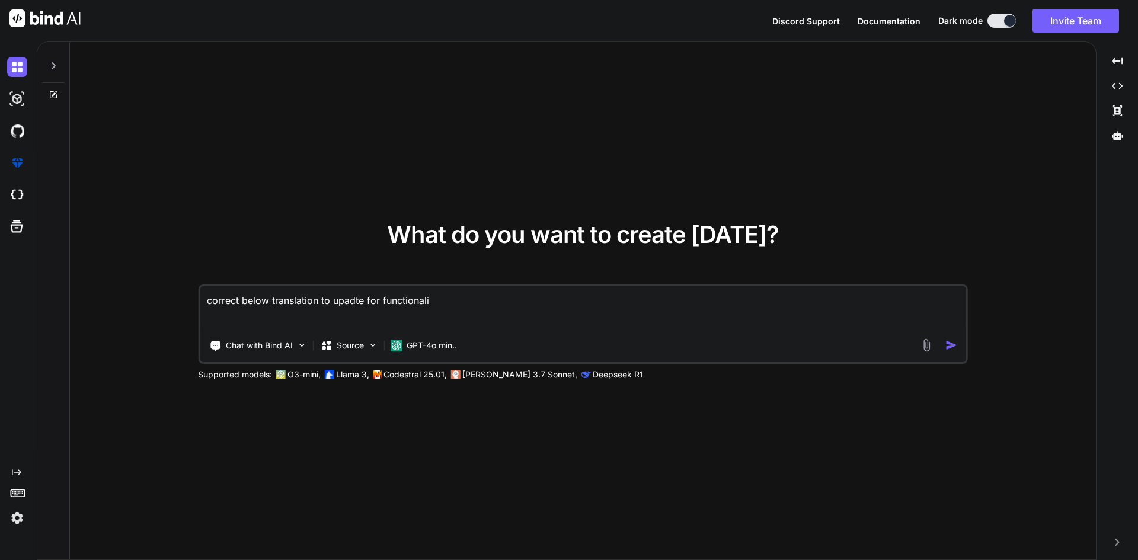
type textarea "correct below translation to upadte for functionalit"
type textarea "x"
type textarea "correct below translation to upadte for functionality"
type textarea "x"
type textarea "correct below translation to upadte for functionality"
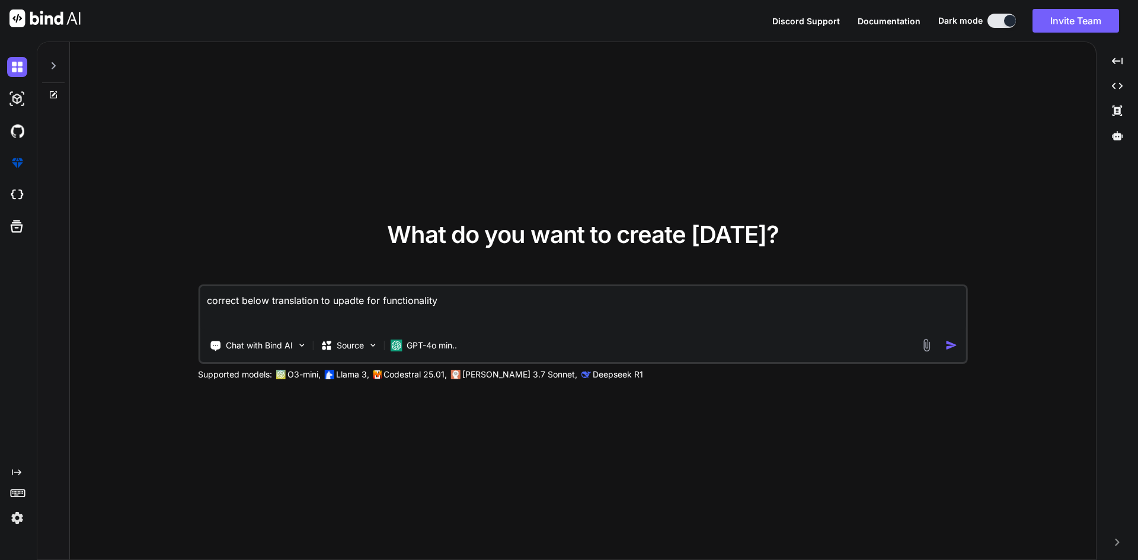
type textarea "x"
type textarea "correct below translation to upadte for functionality c"
type textarea "x"
type textarea "correct below translation to upadte for functionality ch"
type textarea "x"
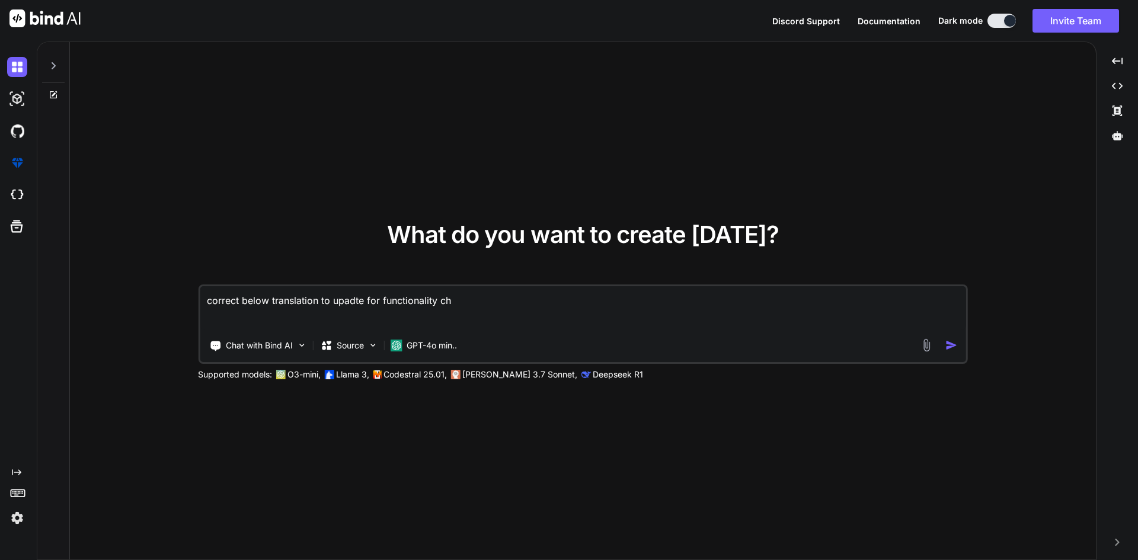
type textarea "correct below translation to upadte for functionality cha"
type textarea "x"
type textarea "correct below translation to upadte for functionality chan"
type textarea "x"
type textarea "correct below translation to upadte for functionality chang"
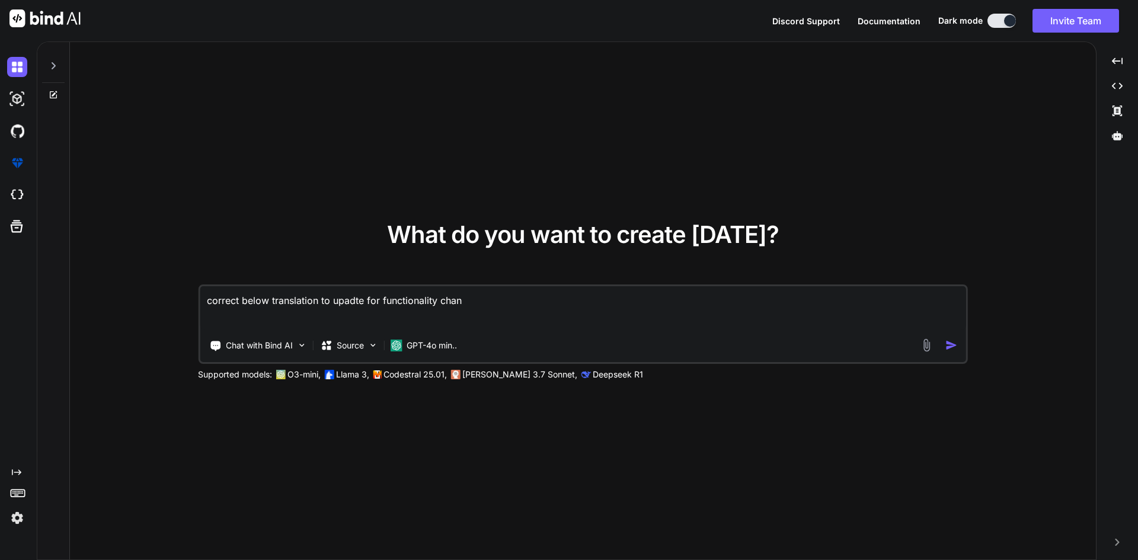
type textarea "x"
type textarea "correct below translation to upadte for functionality change"
type textarea "x"
type textarea "correct below translation to upadte for functionality changes"
type textarea "x"
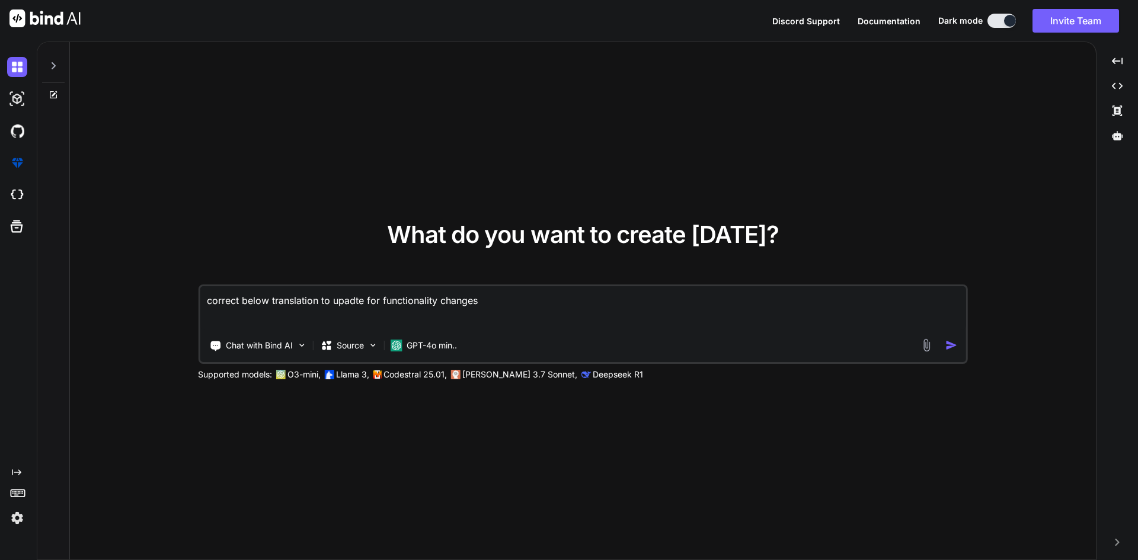
type textarea "correct below translation to upadte for functionality changes"
type textarea "x"
type textarea "correct below translation to upadte for functionality changes i"
type textarea "x"
type textarea "correct below translation to upadte for functionality changes in"
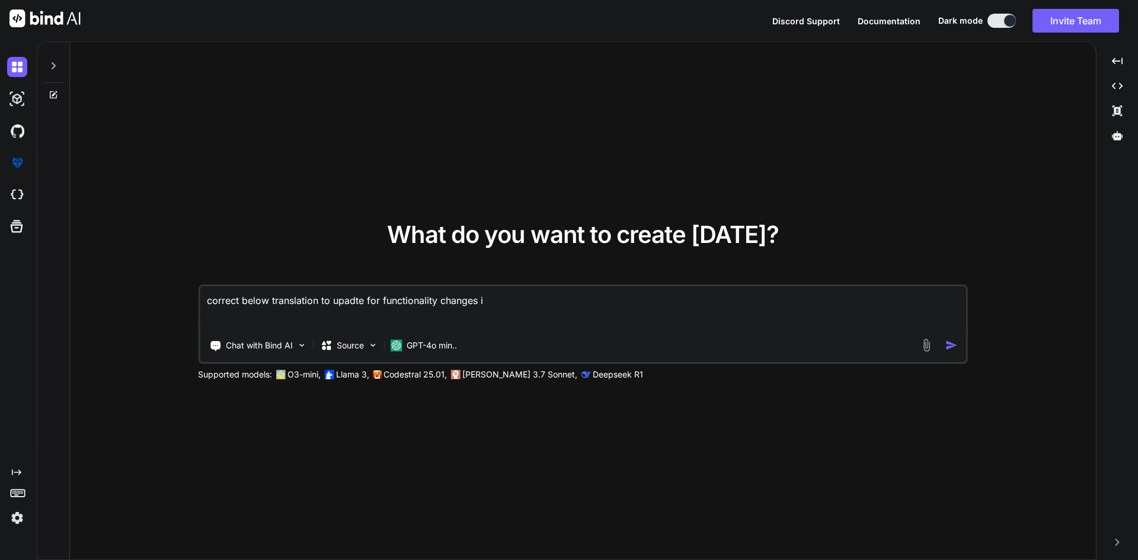
type textarea "x"
type textarea "correct below translation to upadte for functionality changes in"
type textarea "x"
type textarea "correct below translation to upadte for functionality changes in v"
type textarea "x"
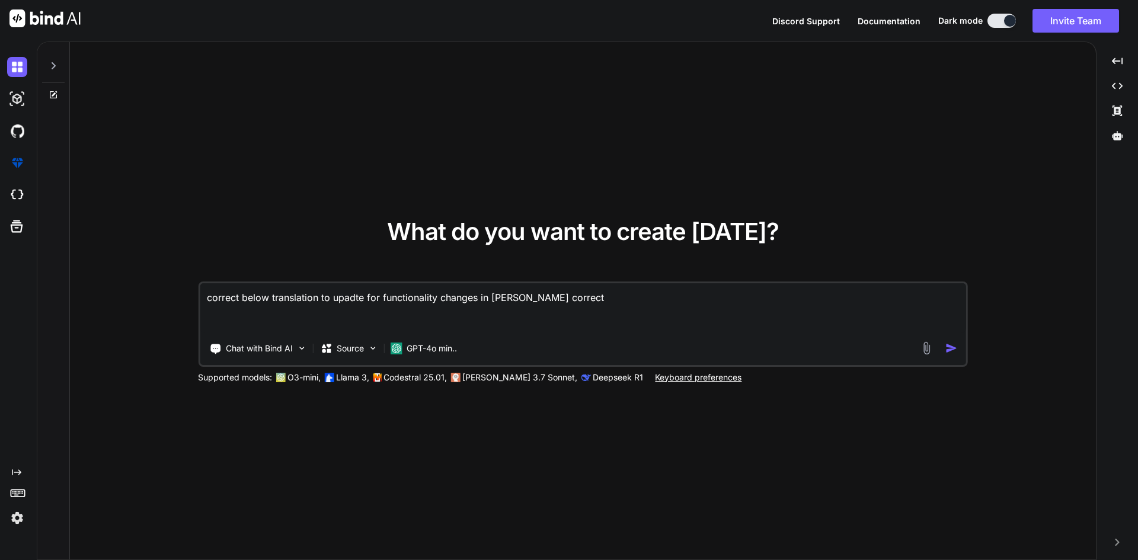
paste textarea " Worked on to implement logic for fetch the meta data ms365 email and bind in …"
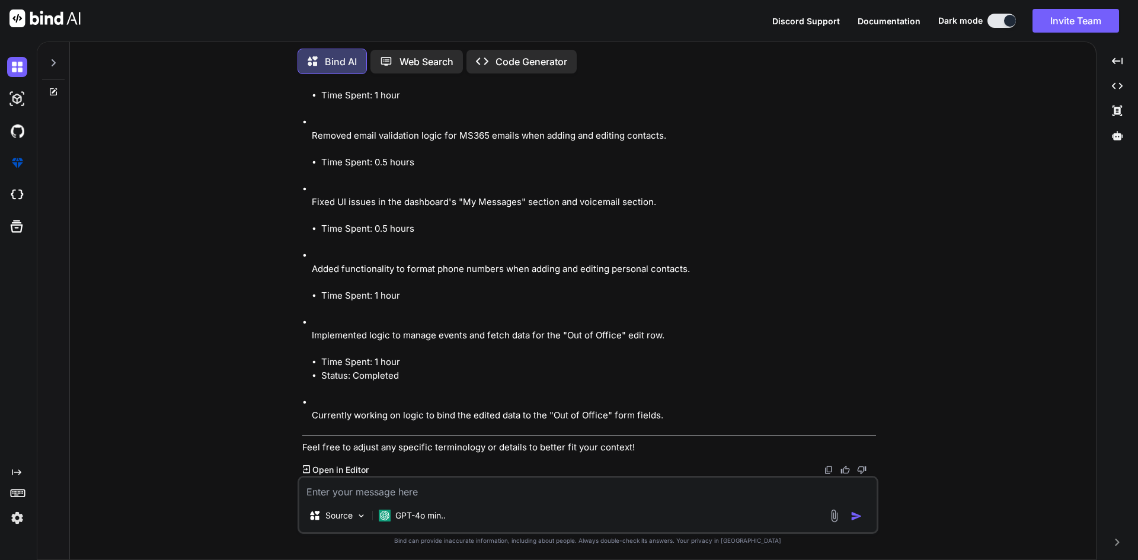
scroll to position [350, 0]
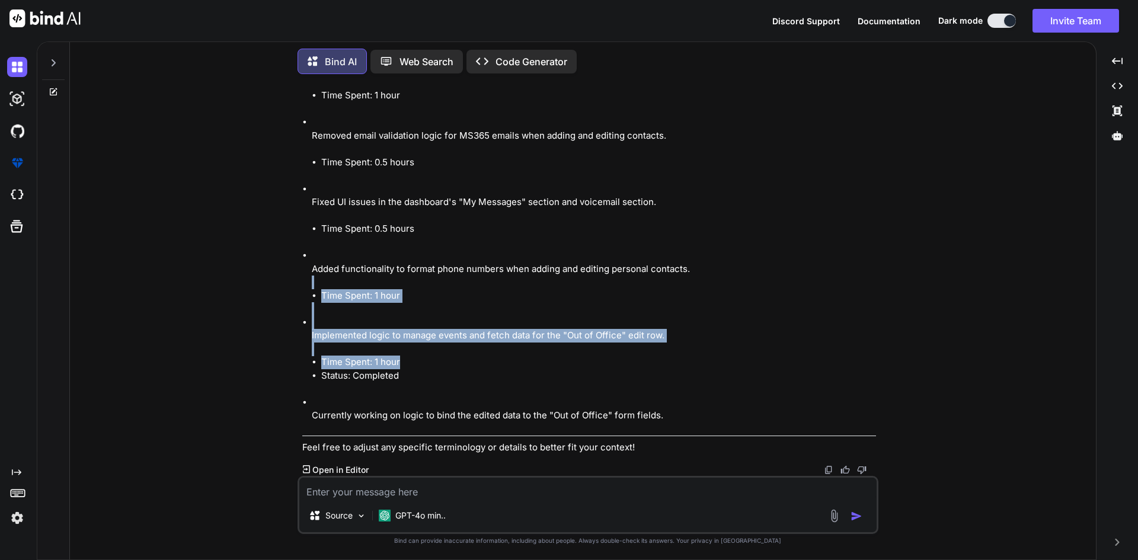
drag, startPoint x: 412, startPoint y: 358, endPoint x: 384, endPoint y: 276, distance: 86.6
click at [384, 276] on ul "Implemented logic to fetch metadata for MS365 emails and bind it to the dashboa…" at bounding box center [589, 176] width 574 height 520
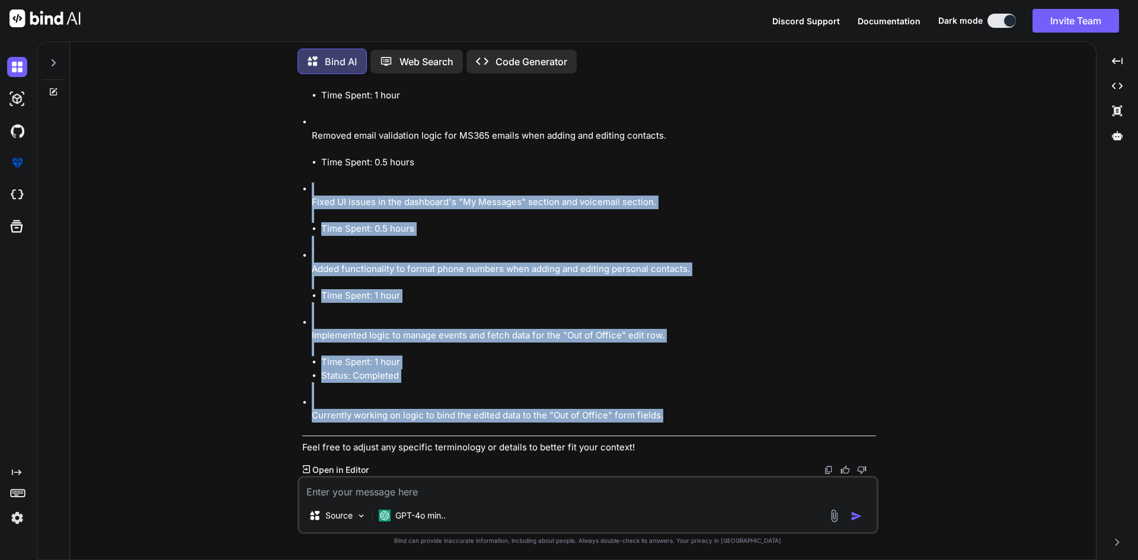
scroll to position [113, 0]
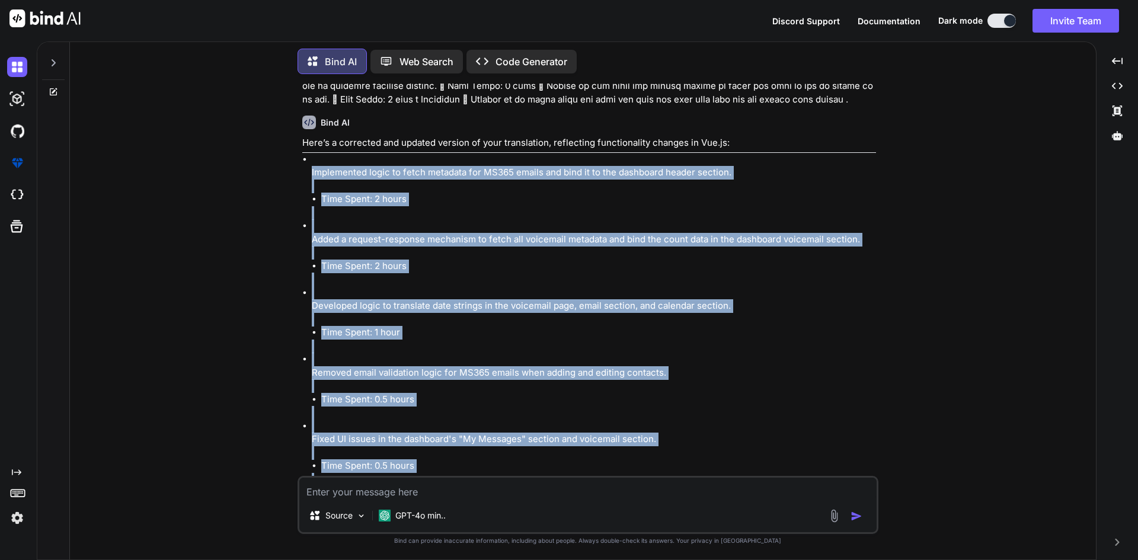
copy ul "Implemented logic to fetch metadata for MS365 emails and bind it to the dashboa…"
drag, startPoint x: 689, startPoint y: 411, endPoint x: 306, endPoint y: 174, distance: 450.8
click at [306, 174] on ul "Implemented logic to fetch metadata for MS365 emails and bind it to the dashboa…" at bounding box center [589, 413] width 574 height 520
